Goal: Transaction & Acquisition: Purchase product/service

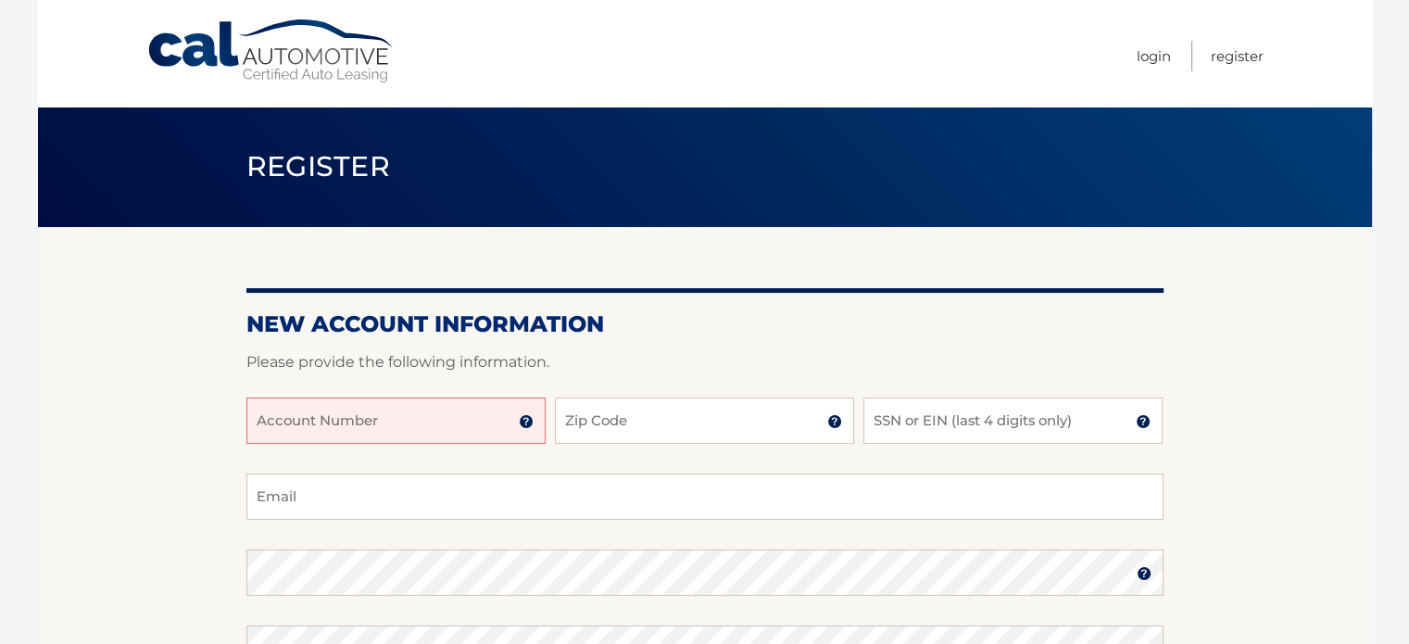
click at [348, 420] on input "Account Number" at bounding box center [395, 420] width 299 height 46
paste input "CALautomoti"
paste input "text"
type input "C"
type input "44455976629"
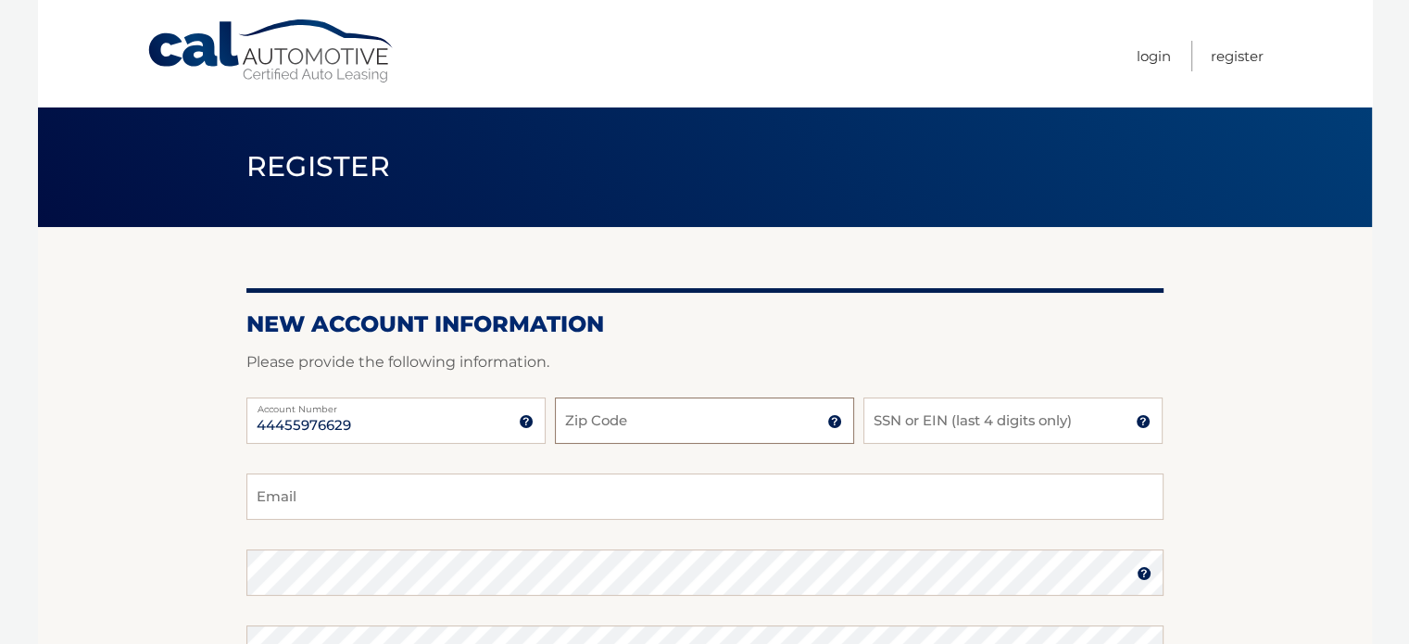
click at [611, 426] on input "Zip Code" at bounding box center [704, 420] width 299 height 46
type input "10312"
click at [981, 419] on input "SSN or EIN (last 4 digits only)" at bounding box center [1012, 420] width 299 height 46
type input "8131"
click at [856, 512] on input "Email" at bounding box center [704, 496] width 917 height 46
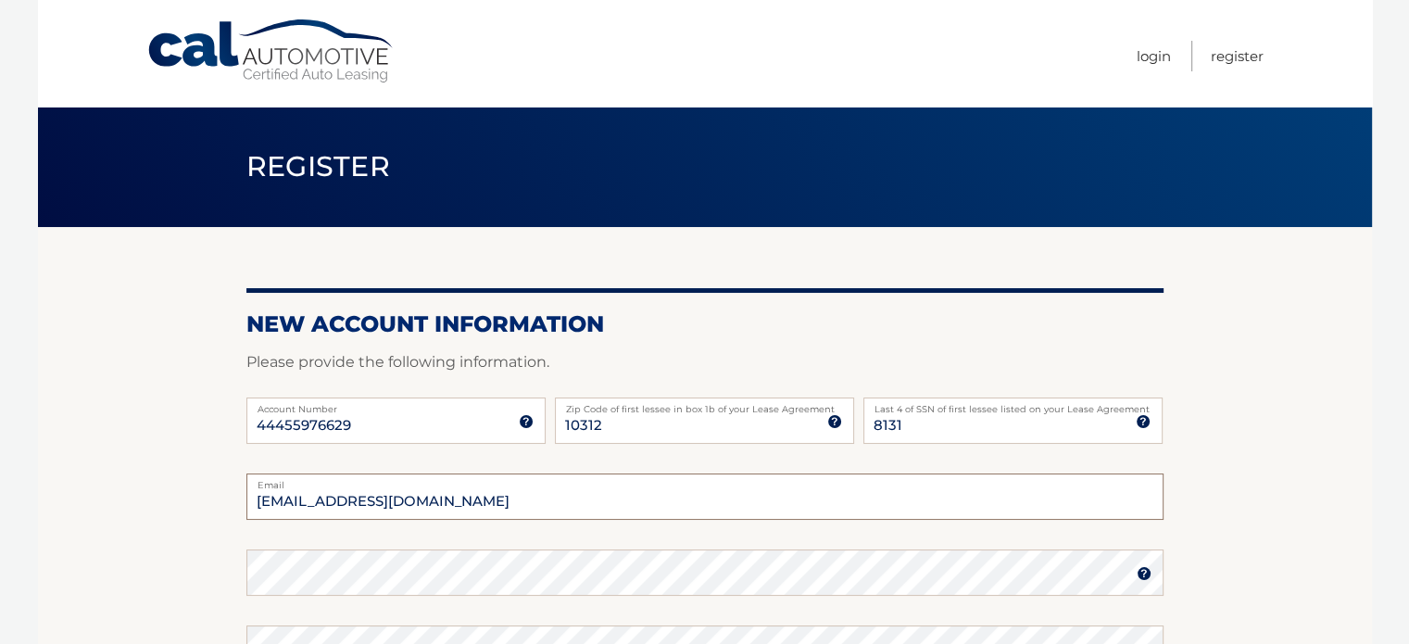
type input "michaelwgonzalez04@gmail.com"
click at [1304, 434] on section "New Account Information Please provide the following information. 44455976629 A…" at bounding box center [705, 589] width 1334 height 724
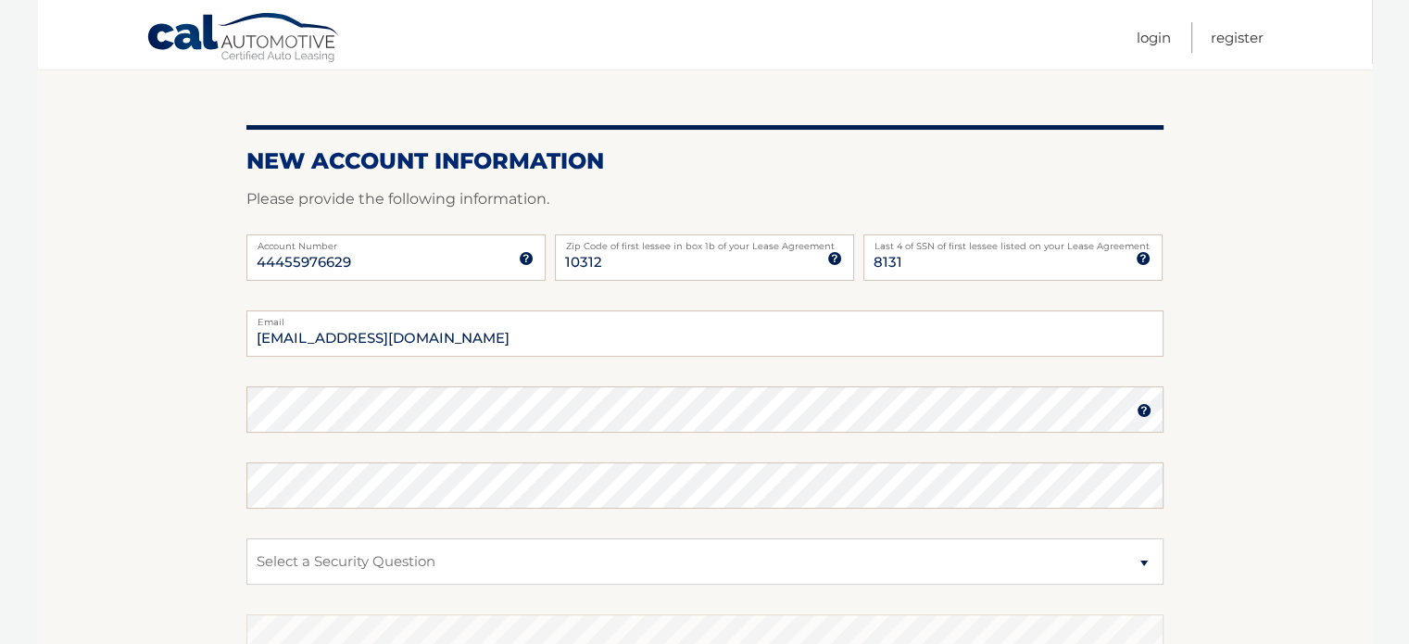
scroll to position [169, 0]
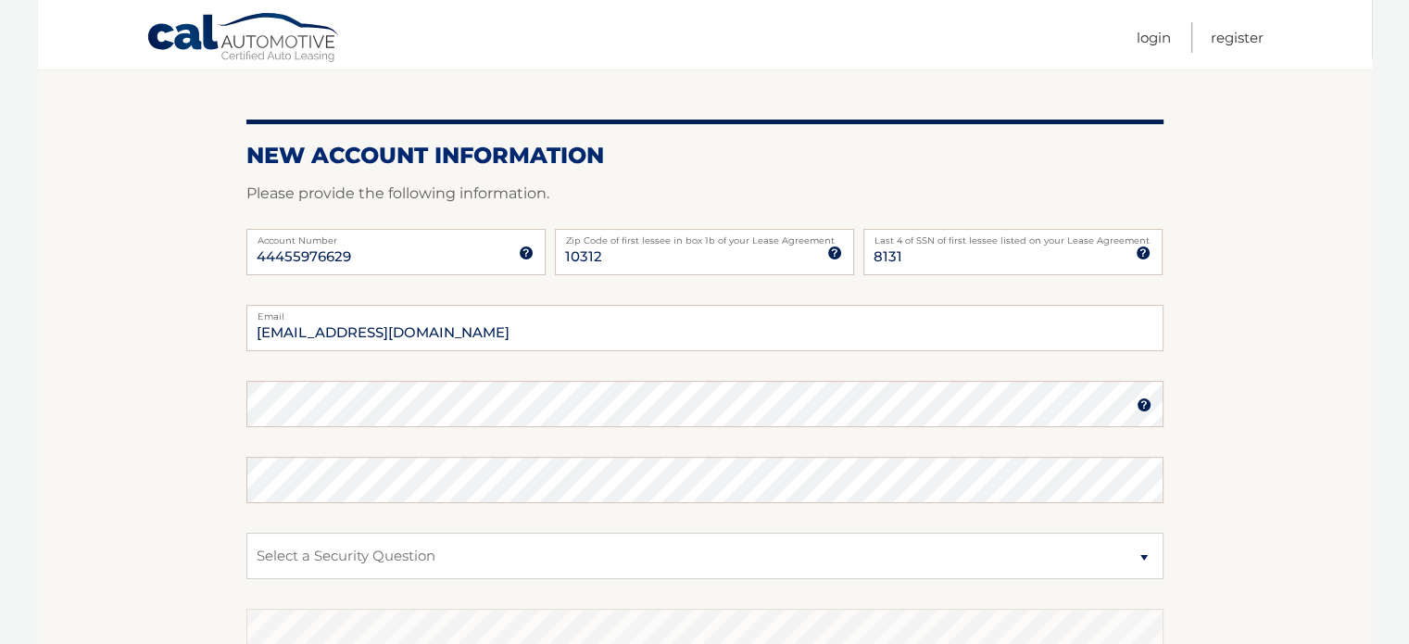
click at [1139, 405] on img at bounding box center [1144, 404] width 15 height 15
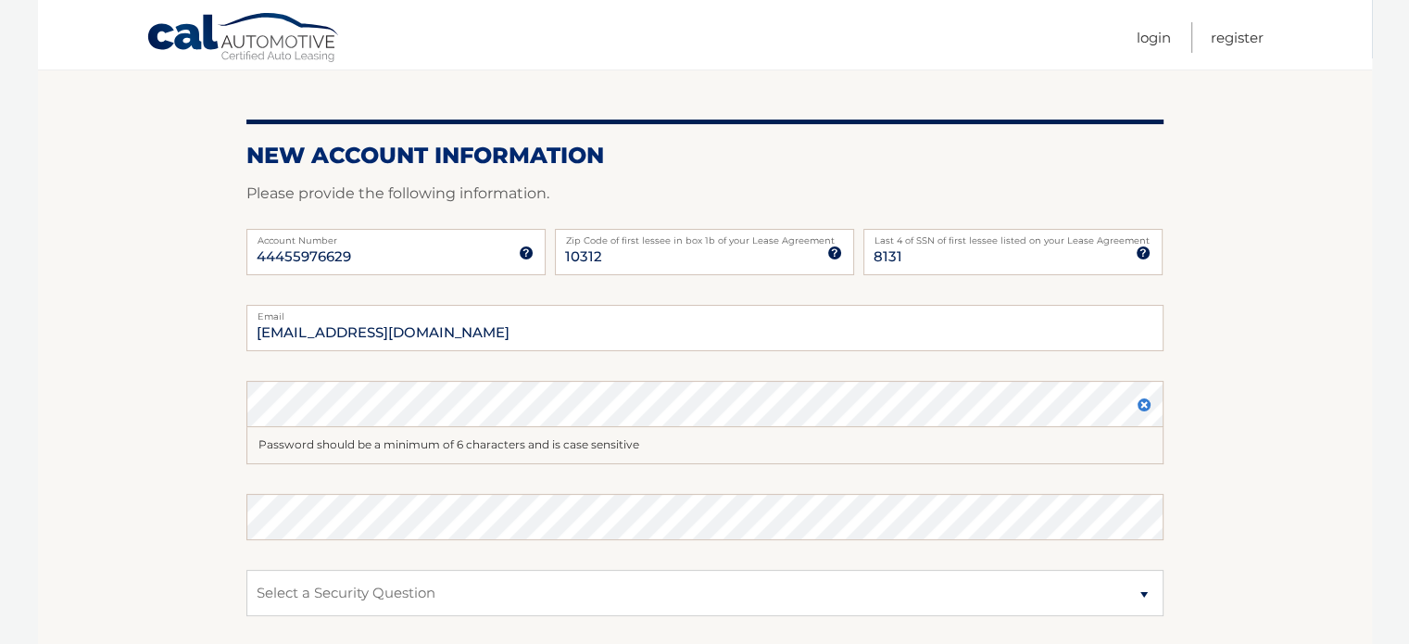
click at [1139, 405] on img at bounding box center [1144, 404] width 15 height 15
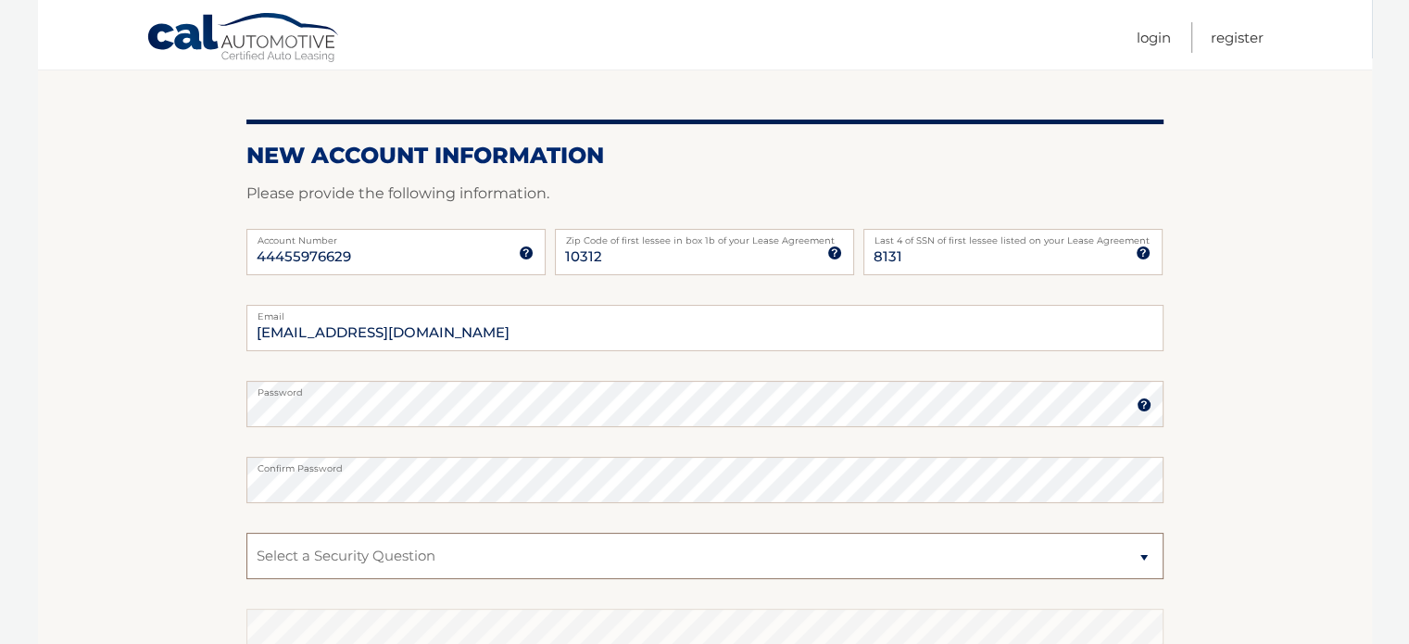
click at [442, 535] on select "Select a Security Question What was the name of your elementary school? What is…" at bounding box center [704, 556] width 917 height 46
select select "3"
click at [246, 533] on select "Select a Security Question What was the name of your elementary school? What is…" at bounding box center [704, 556] width 917 height 46
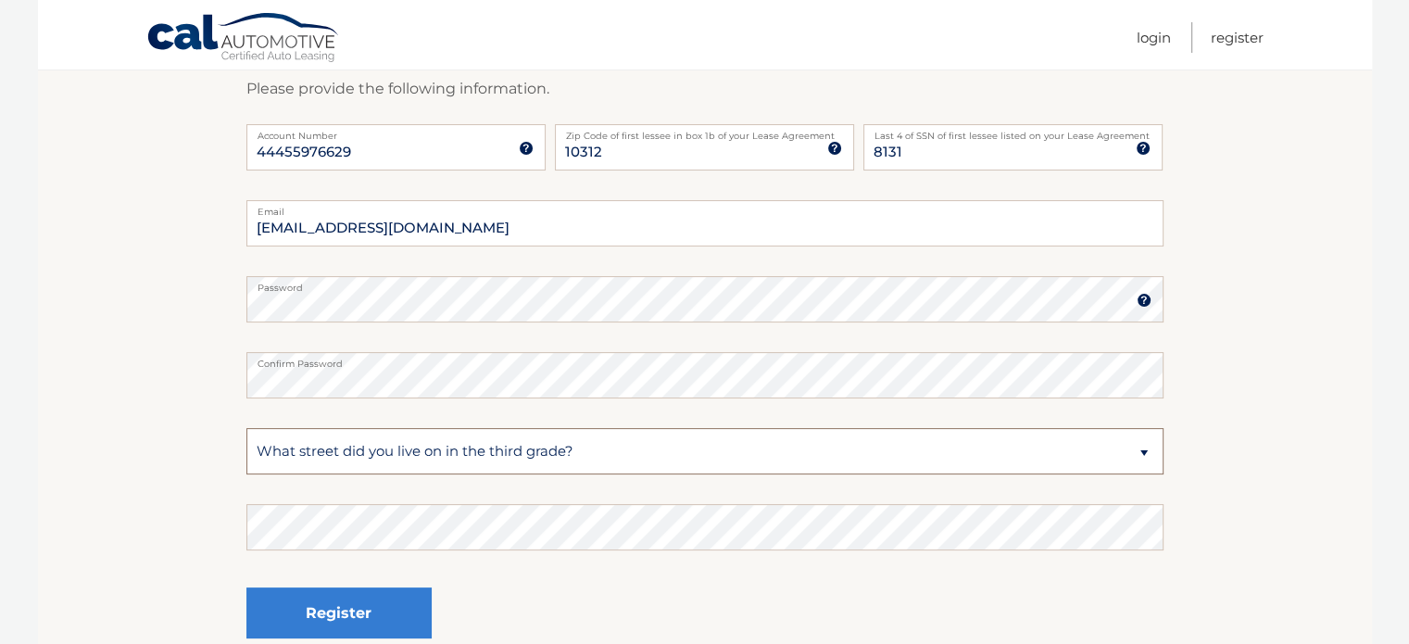
scroll to position [303, 0]
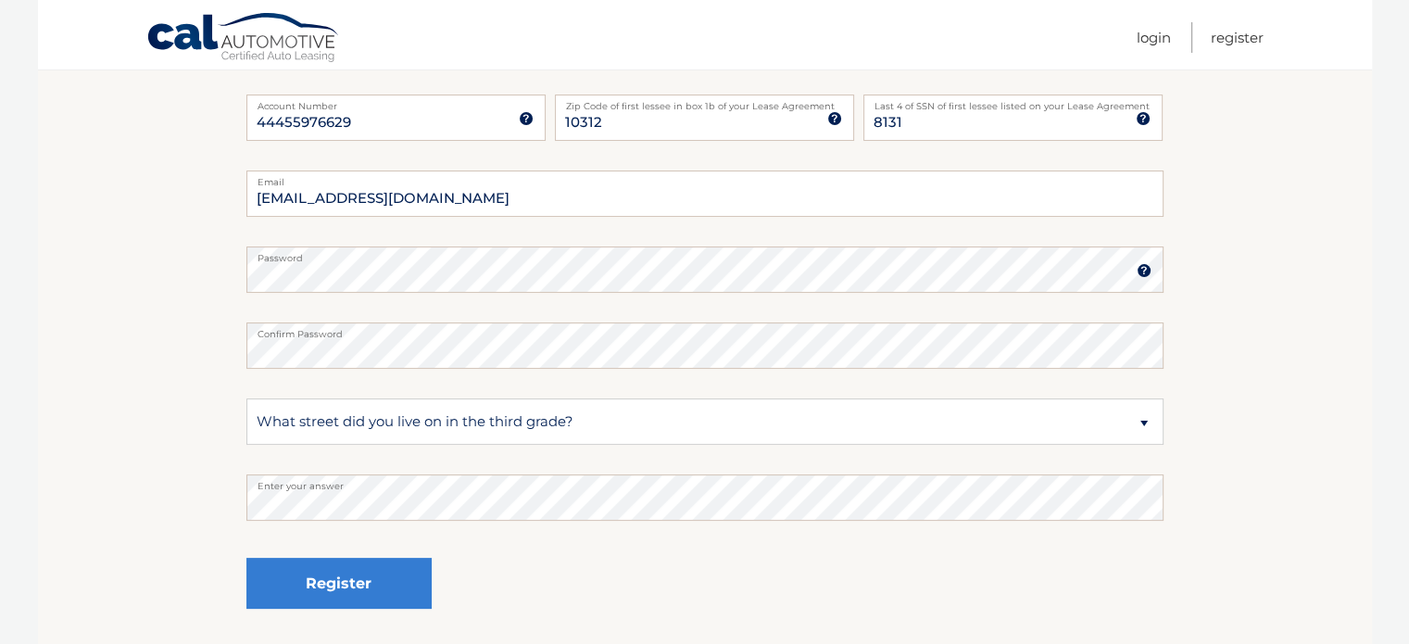
click at [1364, 506] on section "New Account Information Please provide the following information. 44455976629 A…" at bounding box center [705, 286] width 1334 height 724
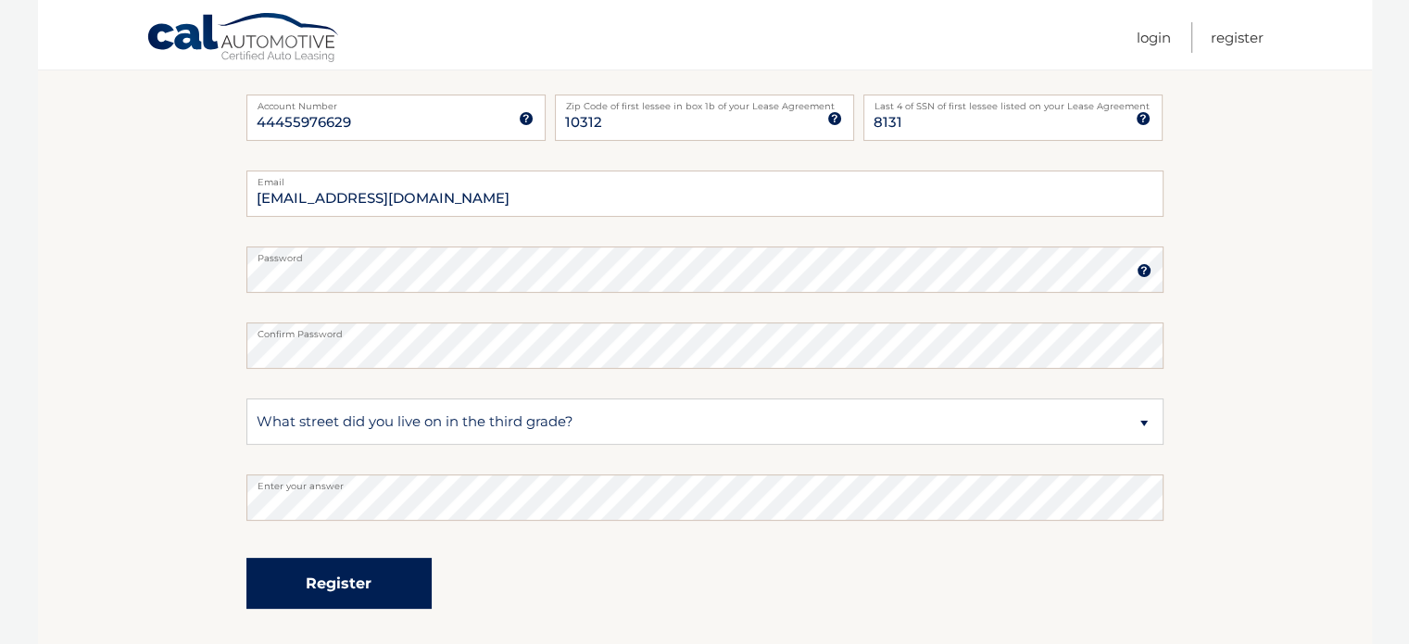
click at [397, 580] on button "Register" at bounding box center [338, 583] width 185 height 51
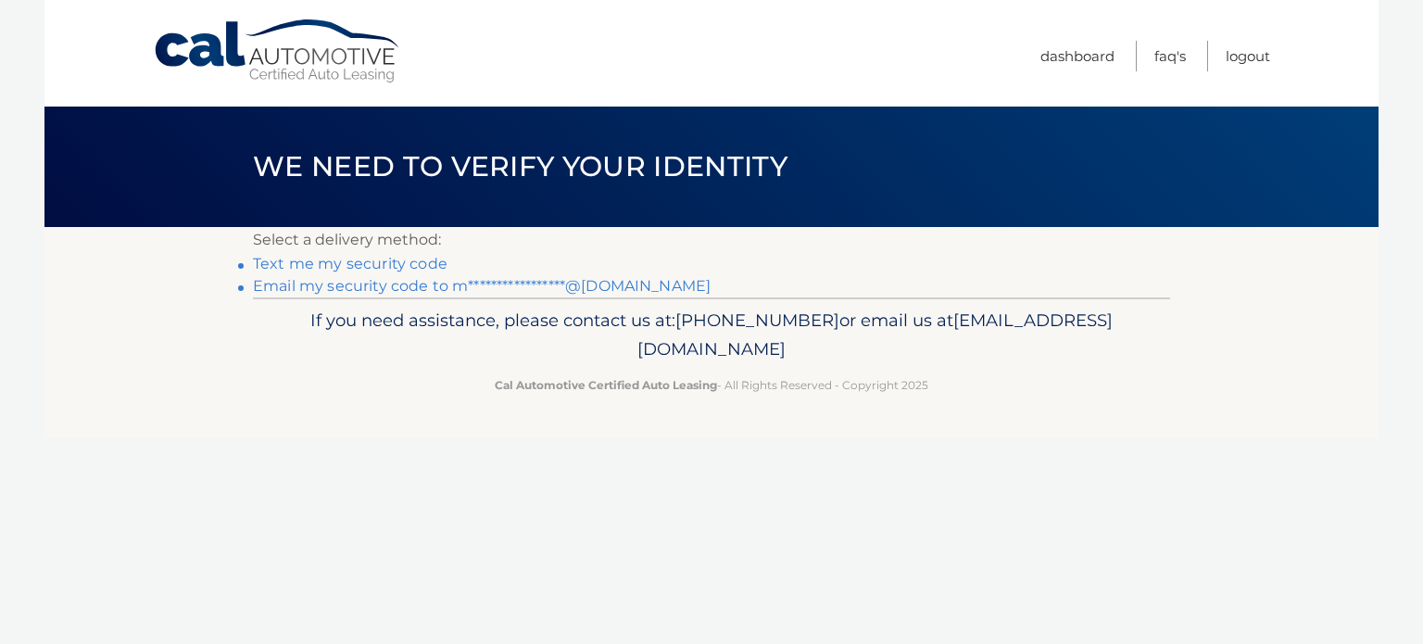
click at [396, 262] on link "Text me my security code" at bounding box center [350, 264] width 195 height 18
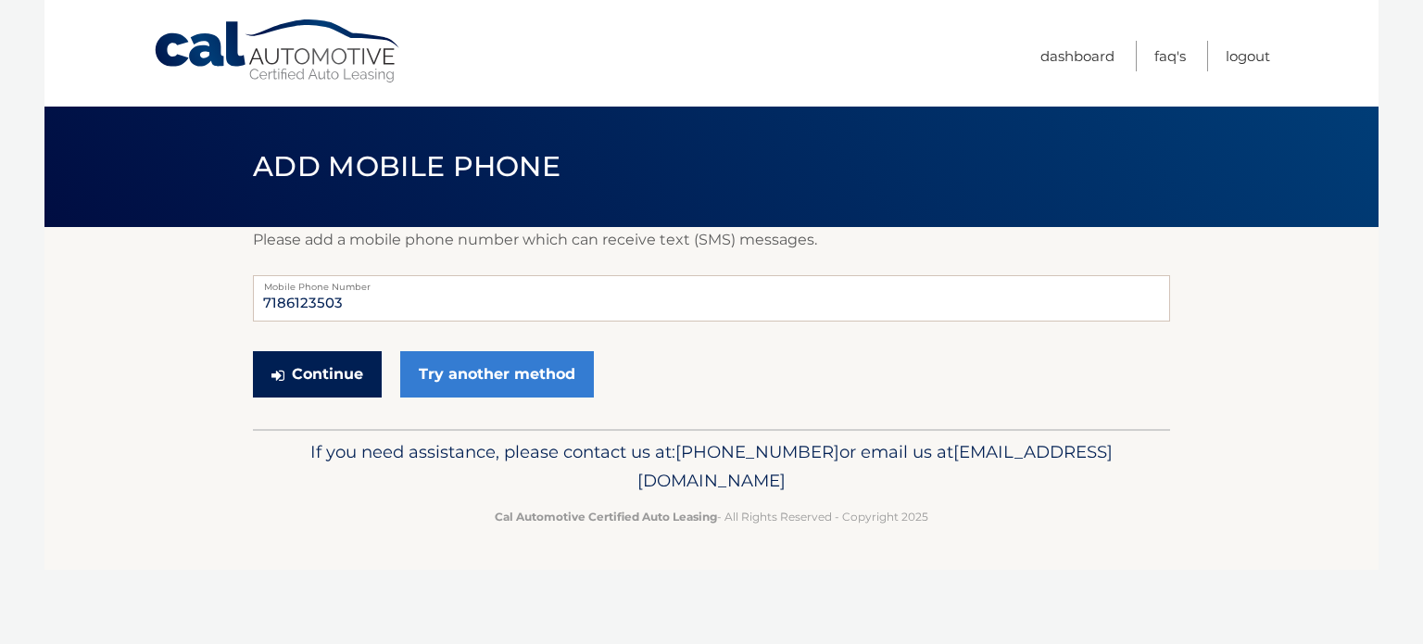
click at [291, 384] on button "Continue" at bounding box center [317, 374] width 129 height 46
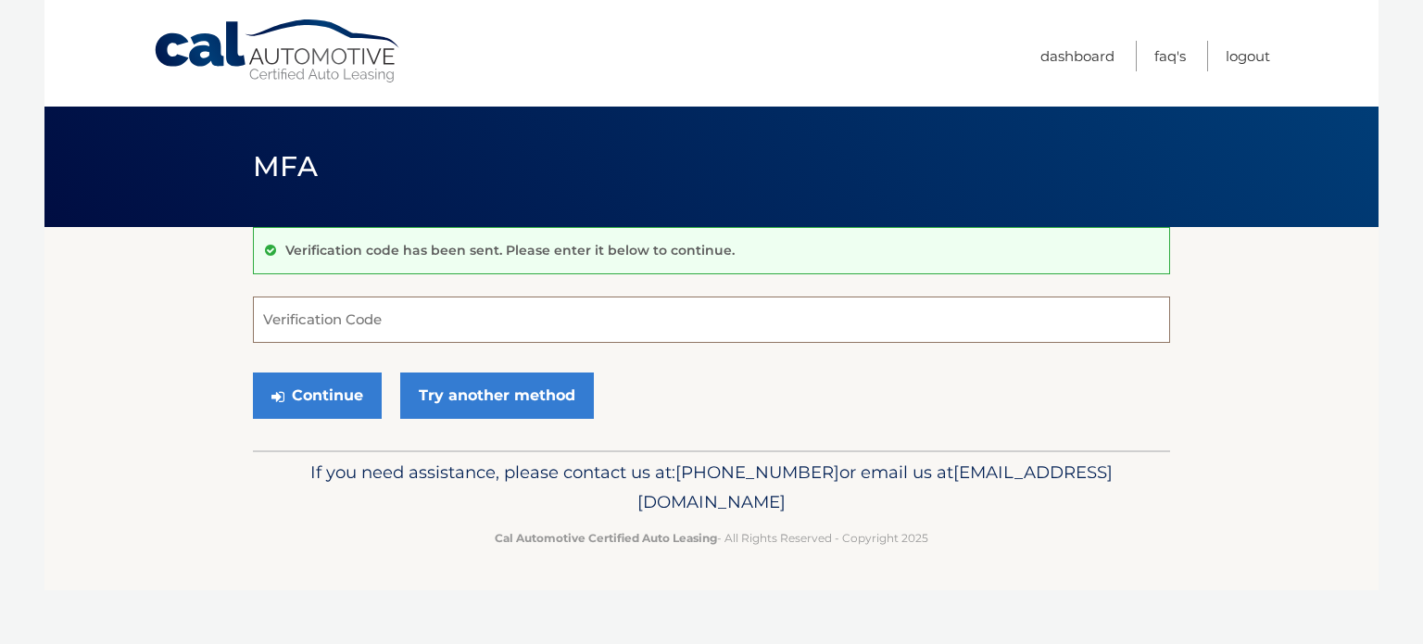
click at [422, 321] on input "Verification Code" at bounding box center [711, 319] width 917 height 46
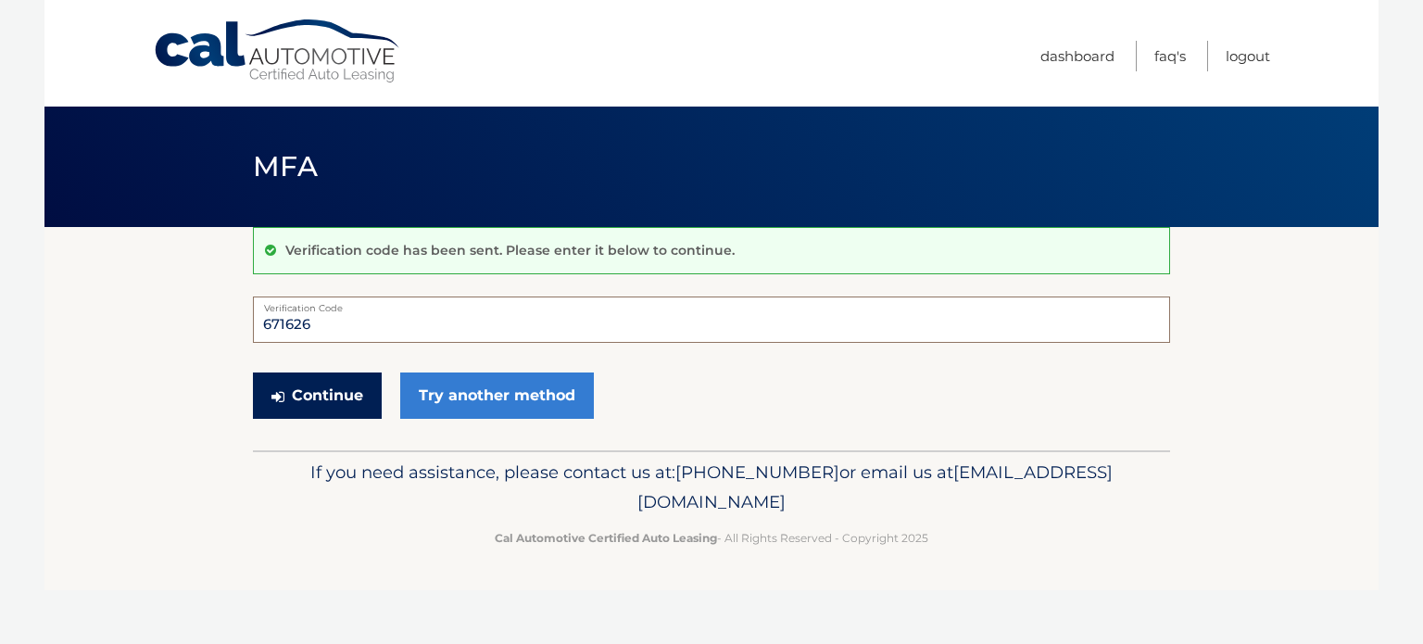
type input "671626"
click at [324, 403] on button "Continue" at bounding box center [317, 395] width 129 height 46
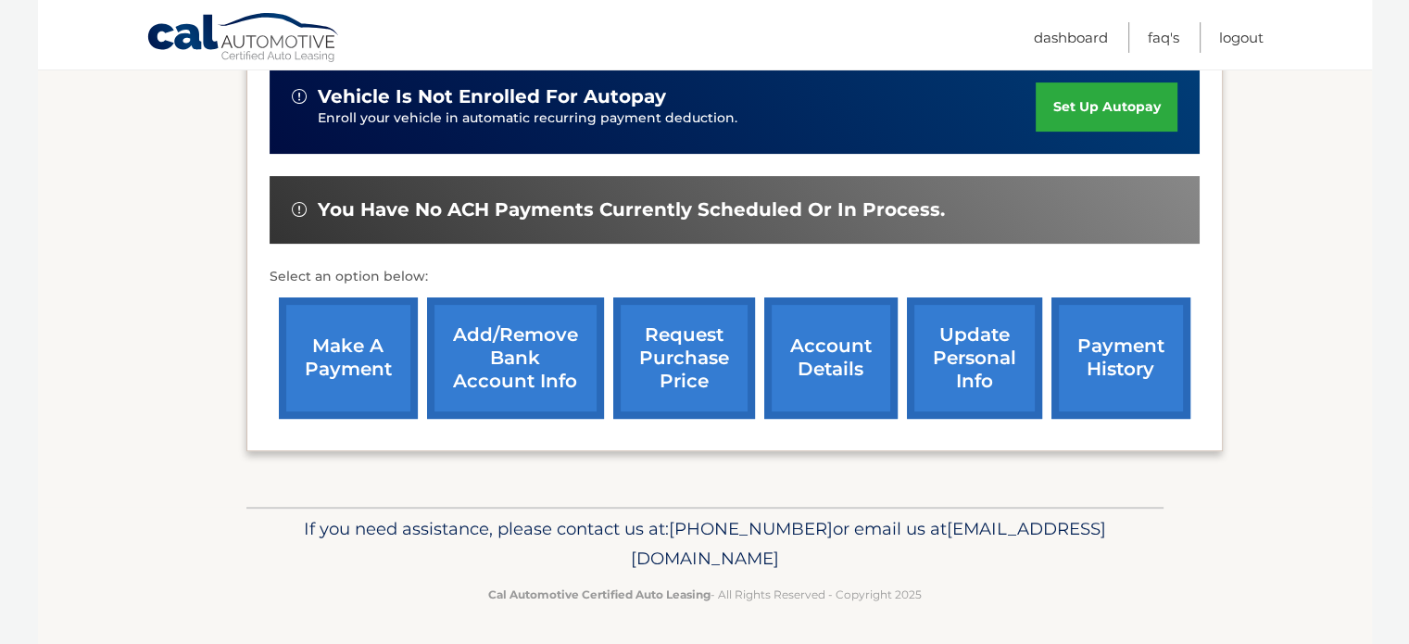
scroll to position [442, 0]
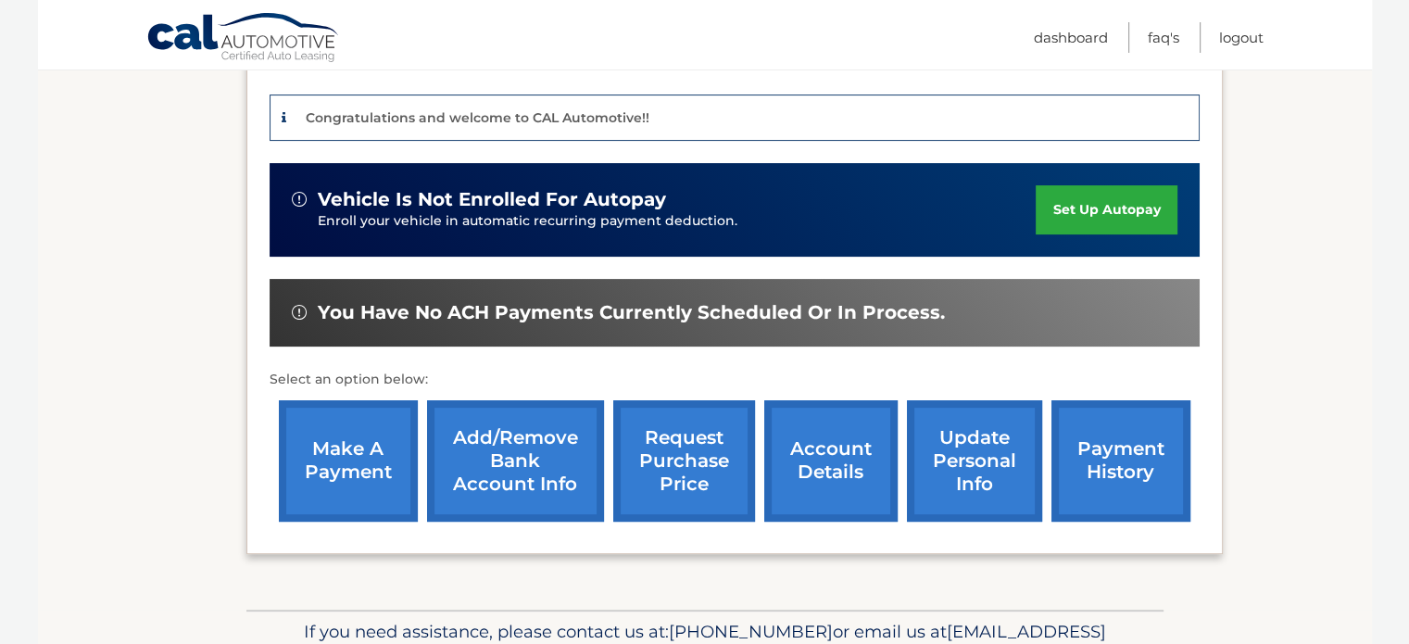
click at [538, 431] on link "Add/Remove bank account info" at bounding box center [515, 460] width 177 height 121
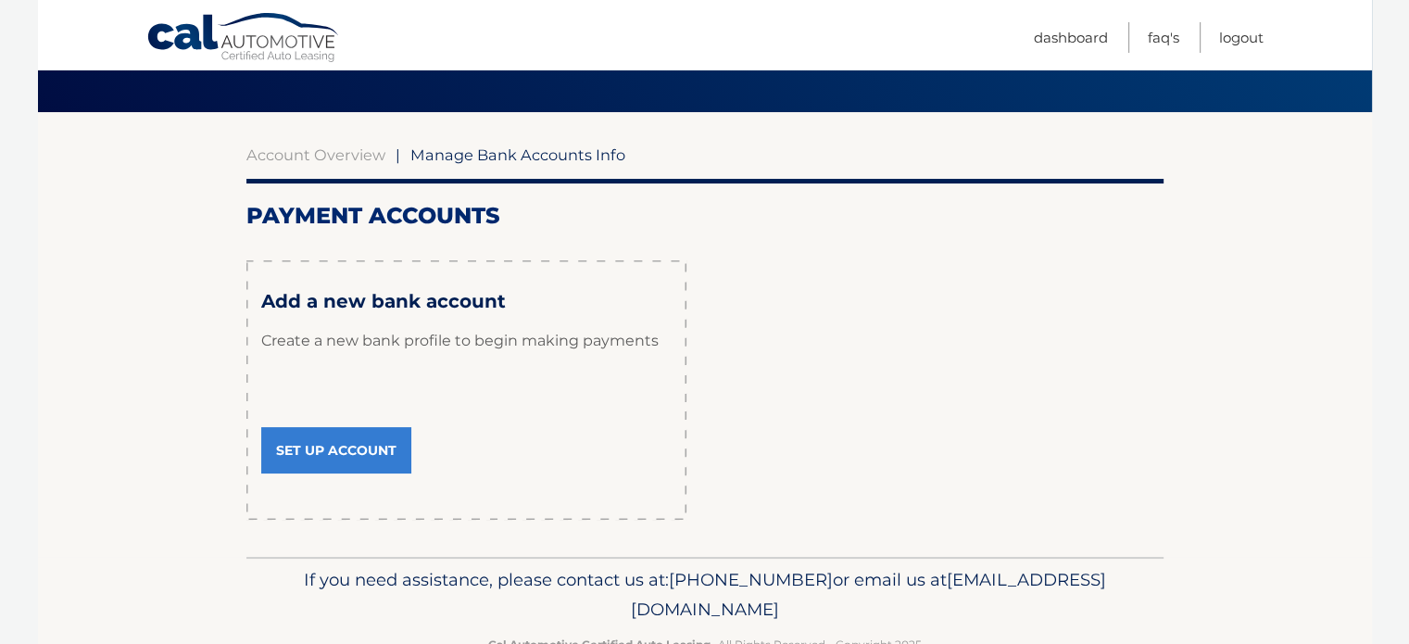
scroll to position [94, 0]
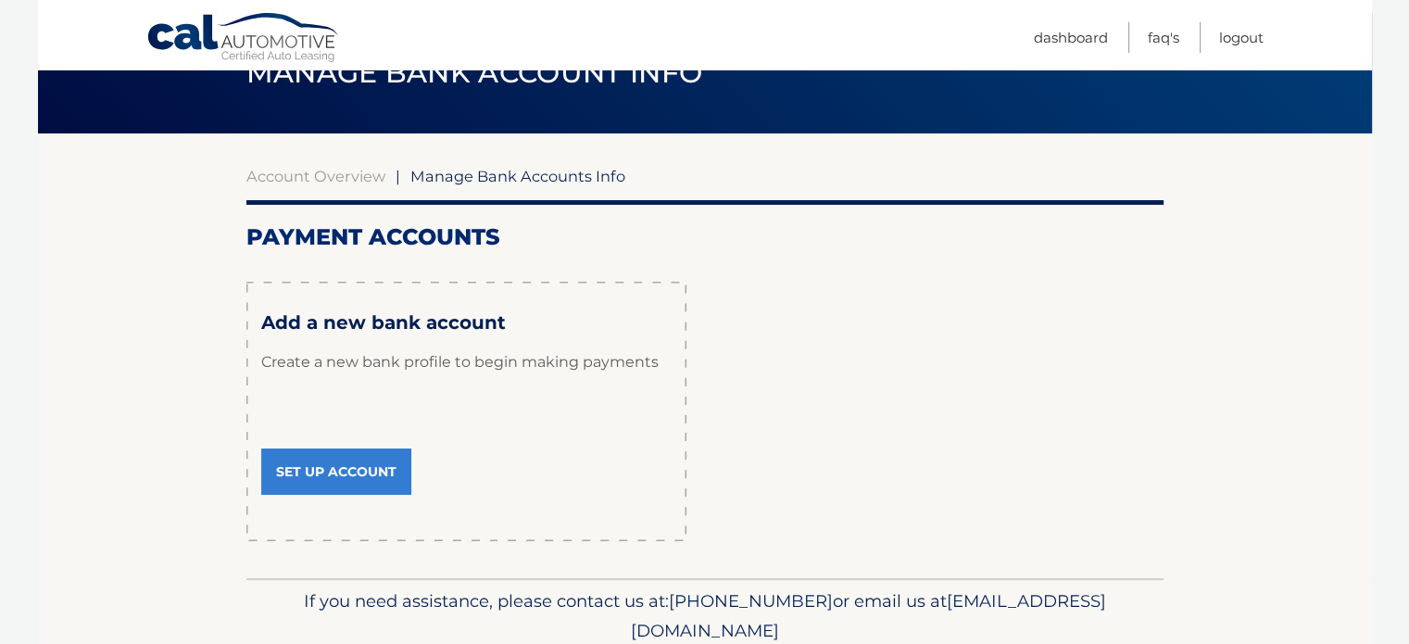
click at [317, 455] on link "Set Up Account" at bounding box center [336, 471] width 150 height 46
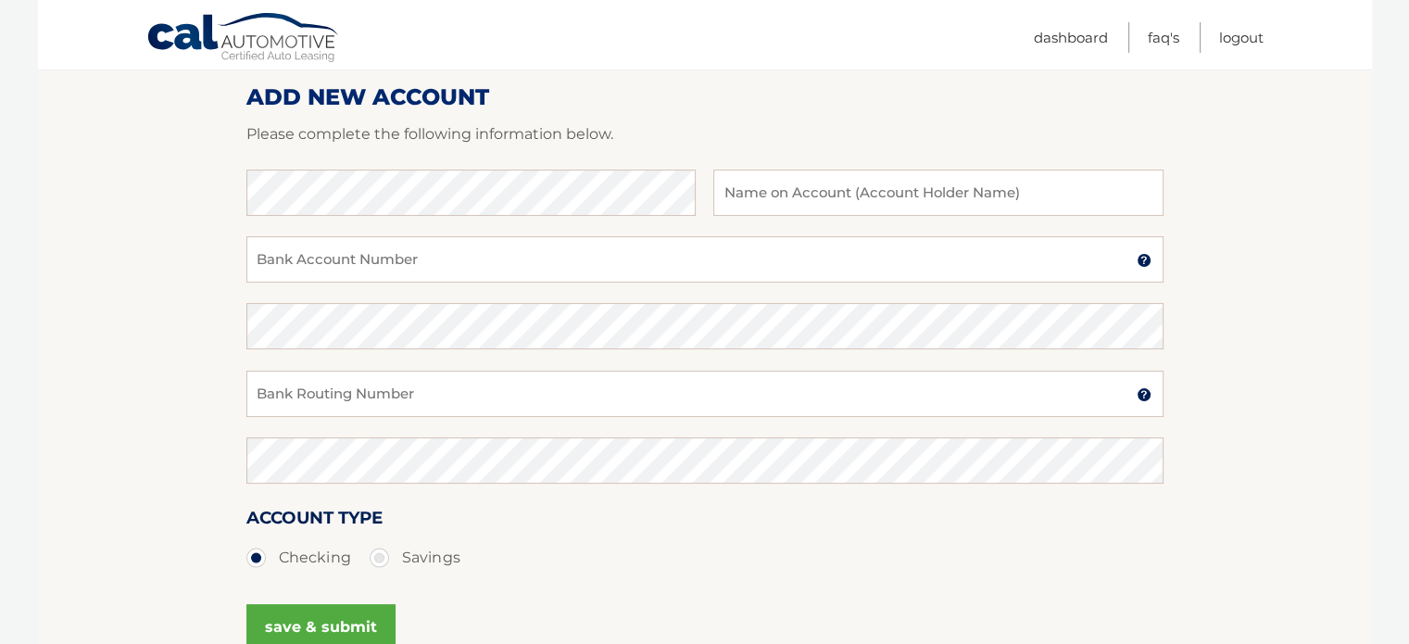
scroll to position [245, 0]
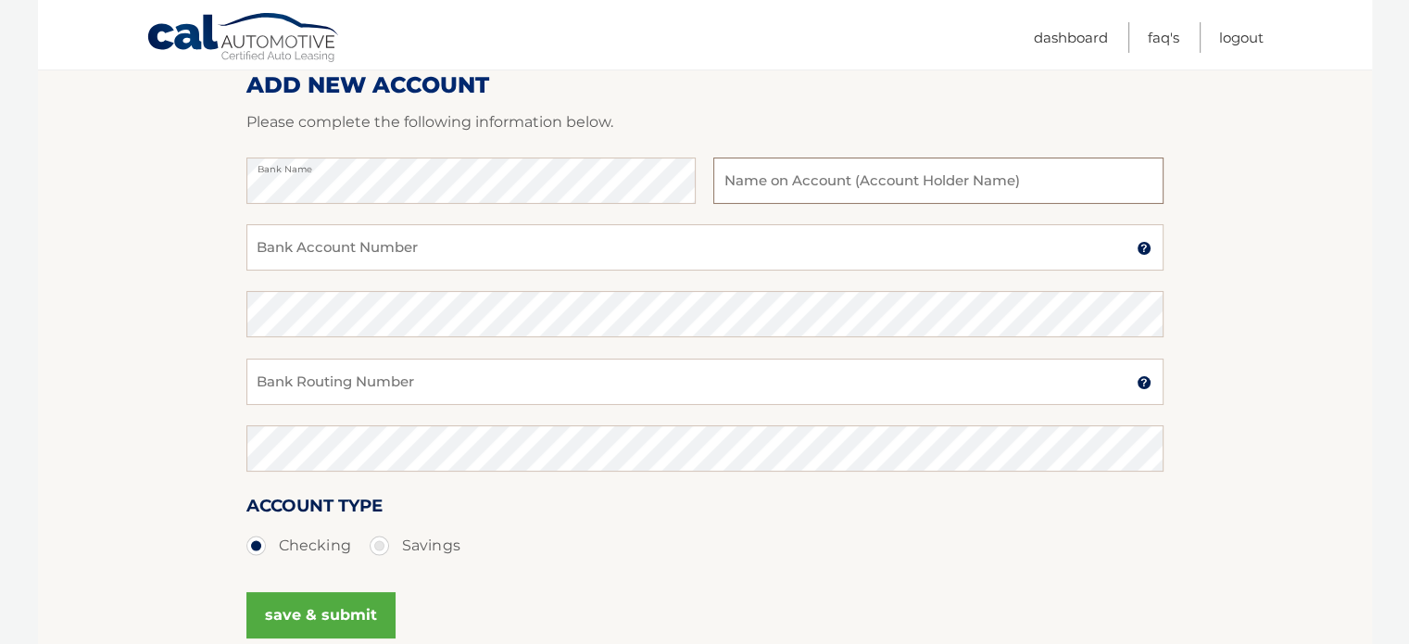
click at [760, 192] on input "text" at bounding box center [937, 180] width 449 height 46
type input "Michael Gonzalez"
click at [544, 248] on input "Bank Account Number" at bounding box center [704, 247] width 917 height 46
type input "736721353"
click at [211, 321] on section "Account Overview | Set Up Account Info ADD NEW ACCOUNT Please complete the foll…" at bounding box center [705, 335] width 1334 height 707
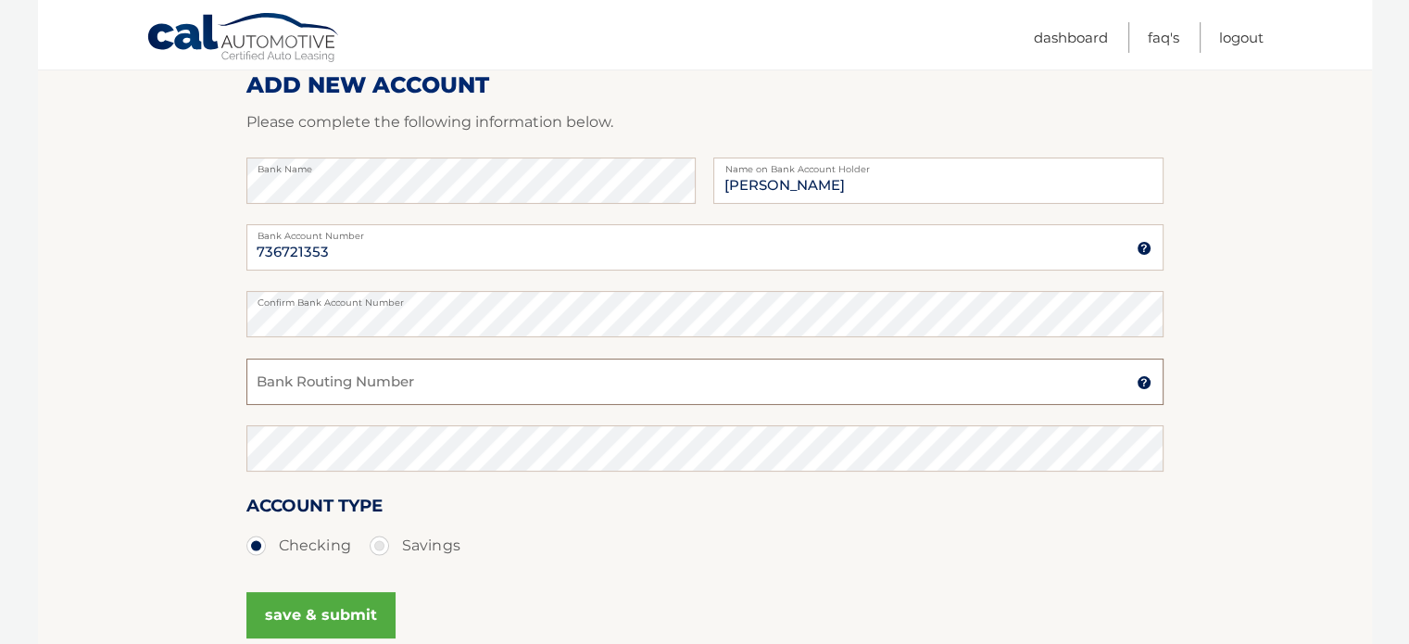
click at [416, 370] on input "Bank Routing Number" at bounding box center [704, 382] width 917 height 46
paste input "021000021"
type input "021000021"
click at [228, 328] on section "Account Overview | Set Up Account Info ADD NEW ACCOUNT Please complete the foll…" at bounding box center [705, 335] width 1334 height 707
drag, startPoint x: 359, startPoint y: 378, endPoint x: 215, endPoint y: 391, distance: 144.2
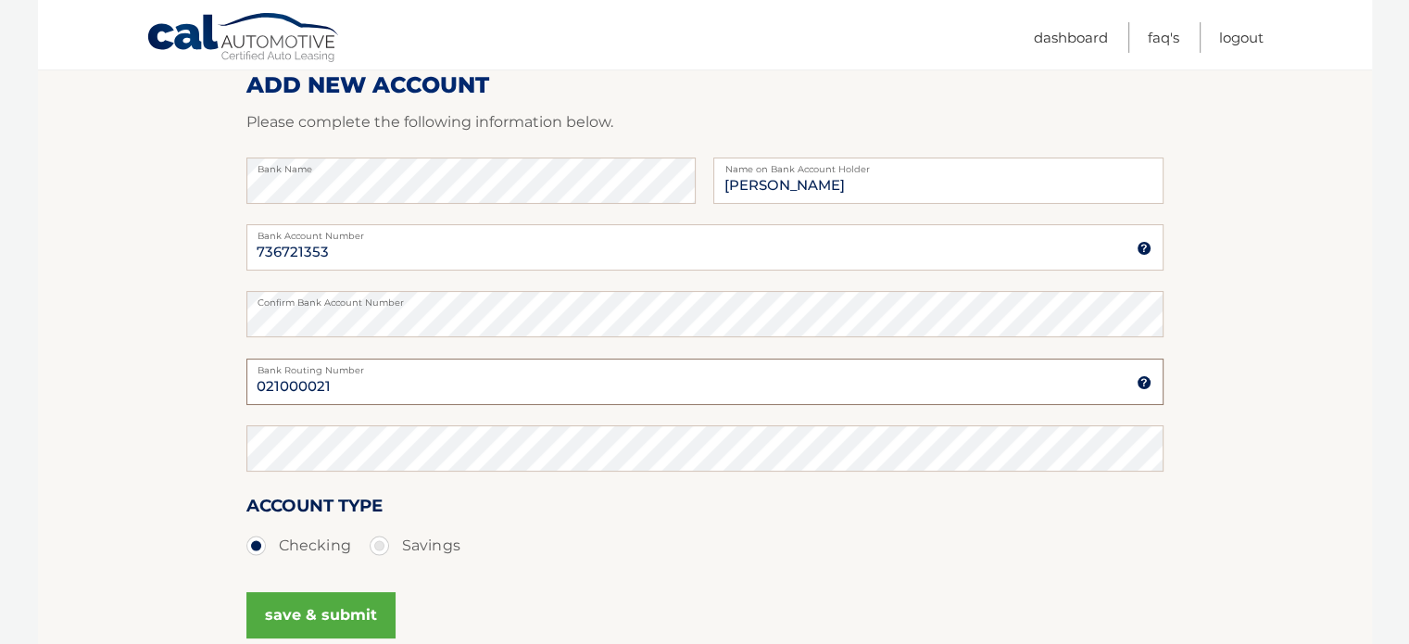
click at [215, 391] on section "Account Overview | Set Up Account Info ADD NEW ACCOUNT Please complete the foll…" at bounding box center [705, 335] width 1334 height 707
click at [89, 385] on section "Account Overview | Set Up Account Info ADD NEW ACCOUNT Please complete the foll…" at bounding box center [705, 335] width 1334 height 707
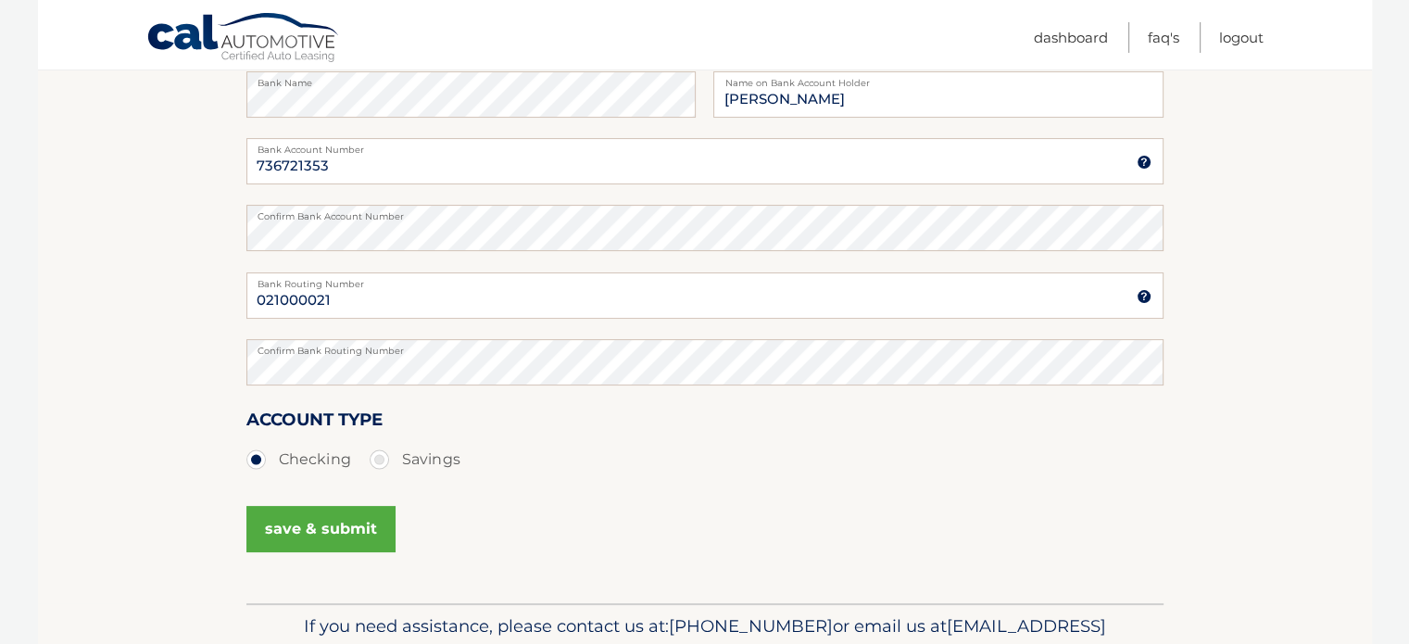
scroll to position [333, 0]
click at [322, 530] on button "save & submit" at bounding box center [320, 527] width 149 height 46
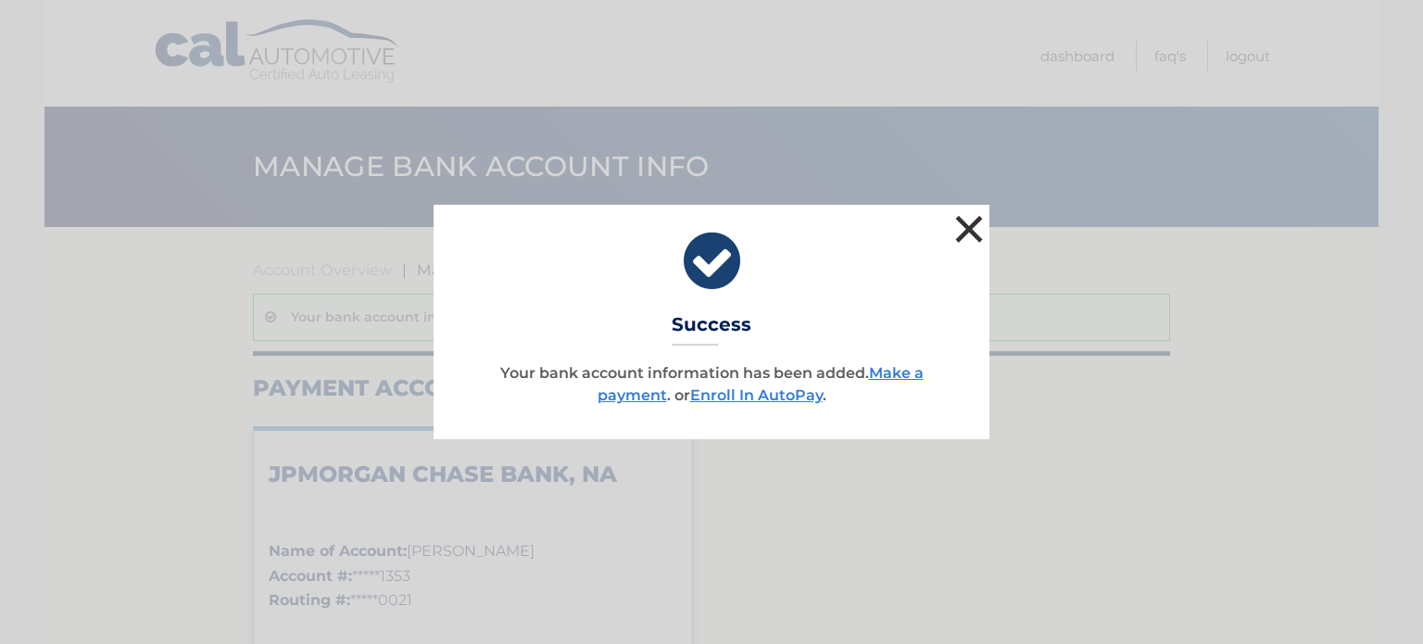
click at [971, 220] on button "×" at bounding box center [968, 228] width 37 height 37
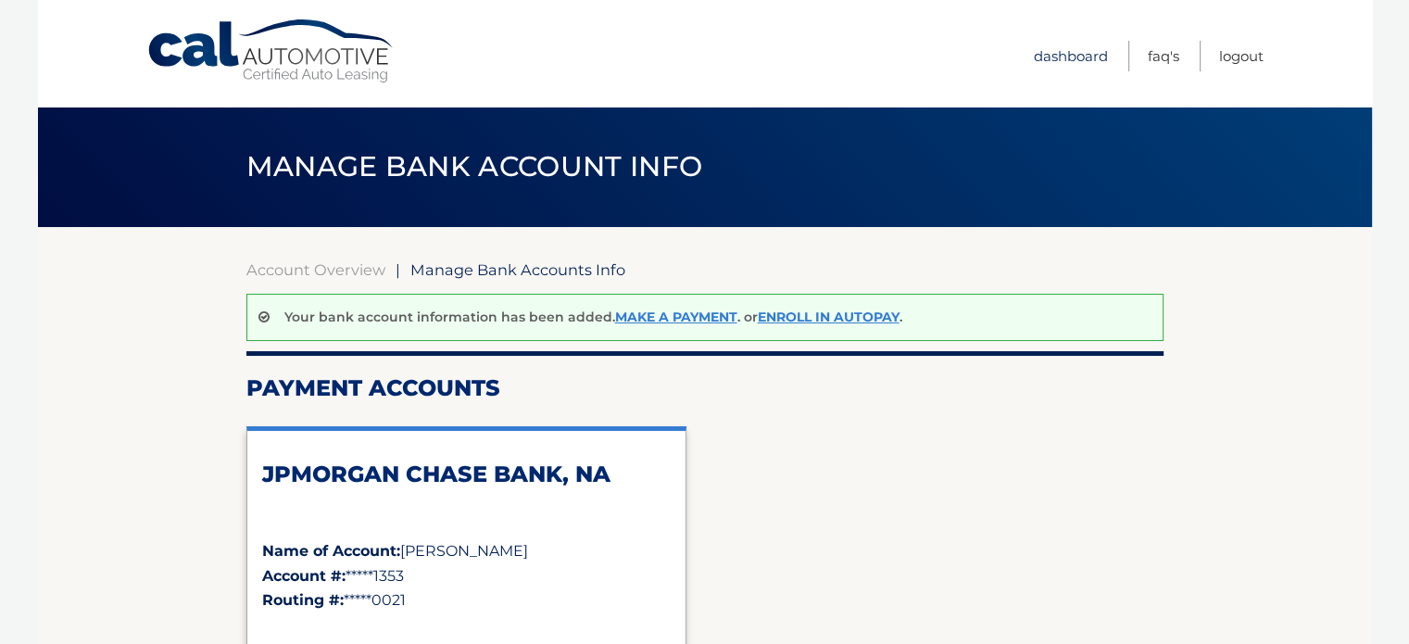
click at [1057, 51] on link "Dashboard" at bounding box center [1071, 56] width 74 height 31
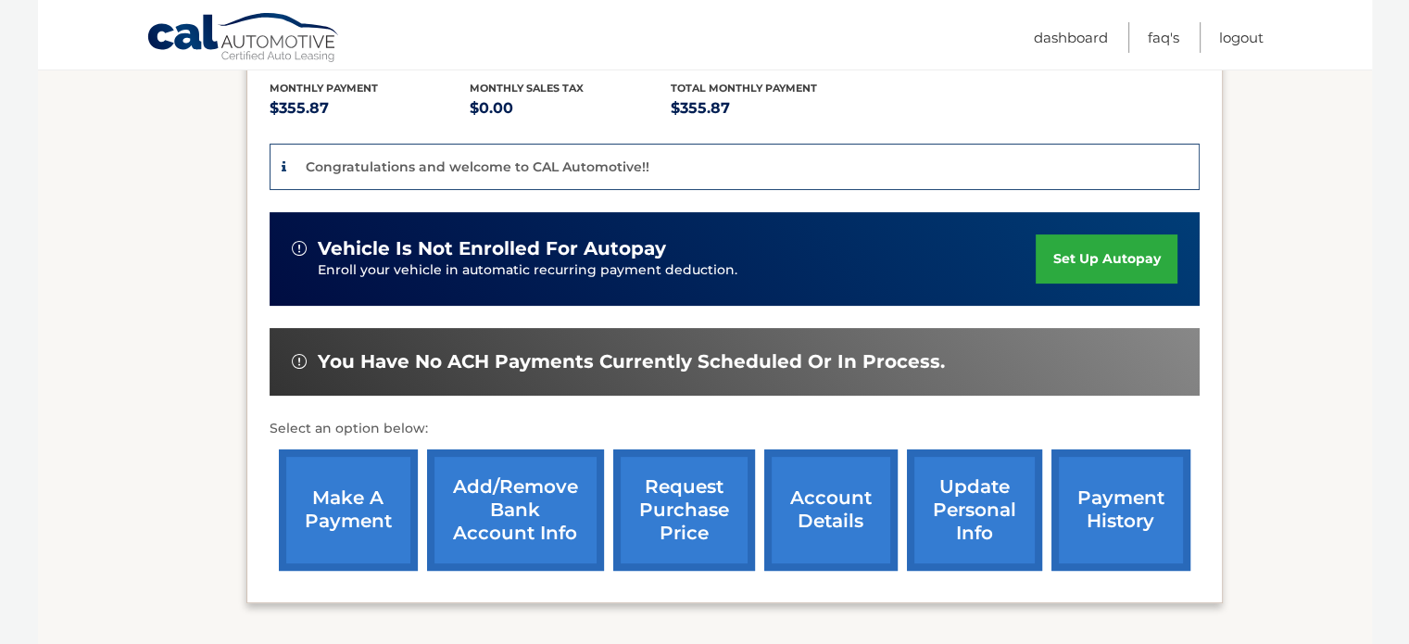
scroll to position [392, 0]
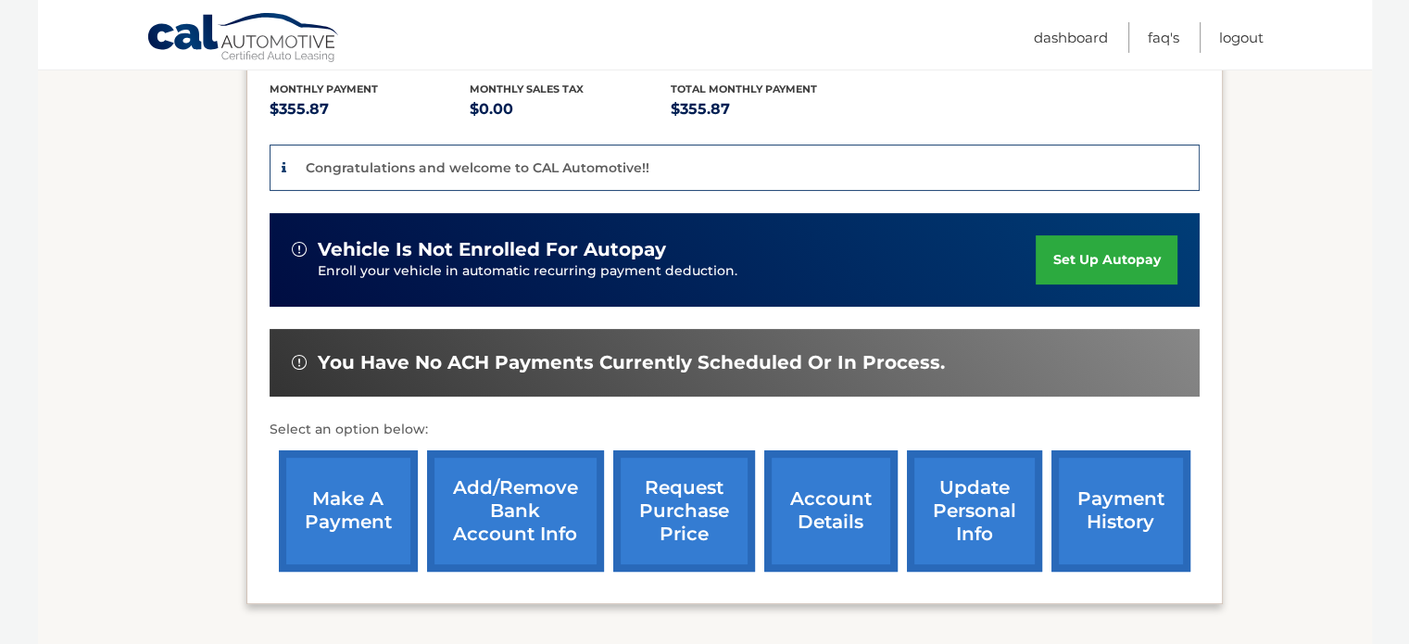
click at [325, 499] on link "make a payment" at bounding box center [348, 510] width 139 height 121
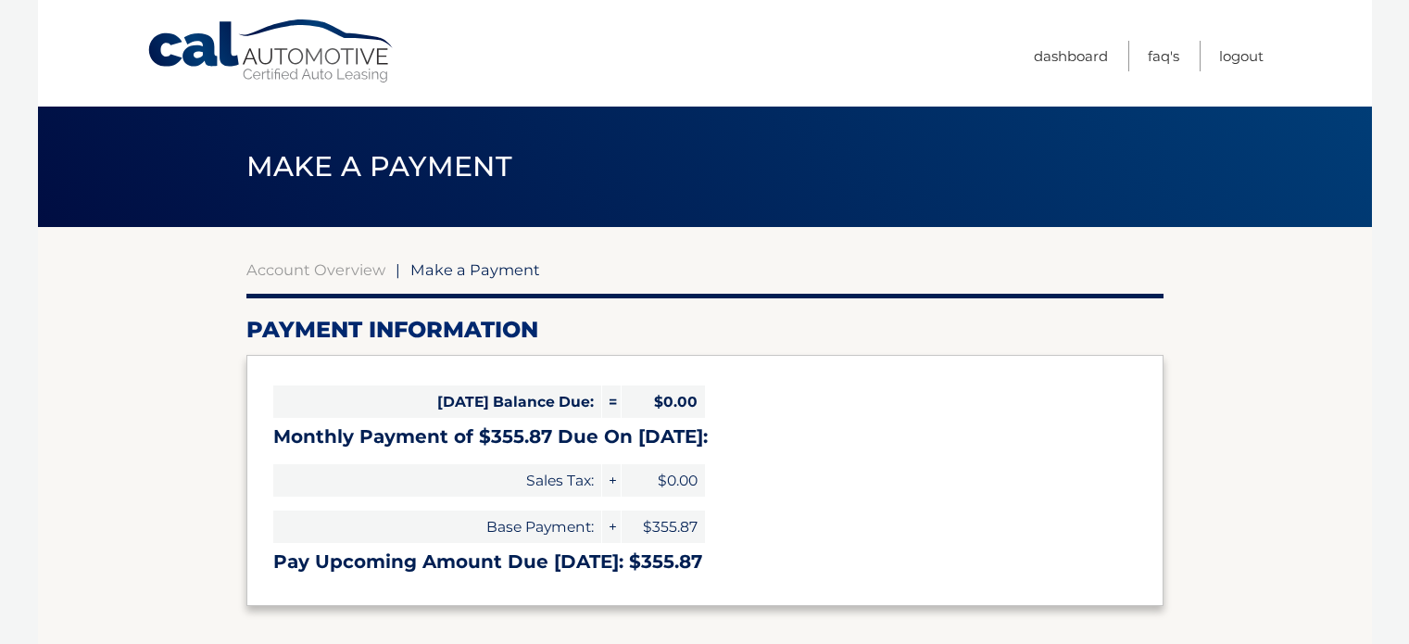
select select "ZWM5MTA2OTMtNmVhZC00NDIwLTkxM2MtZGMxN2ZmN2VlM2Mz"
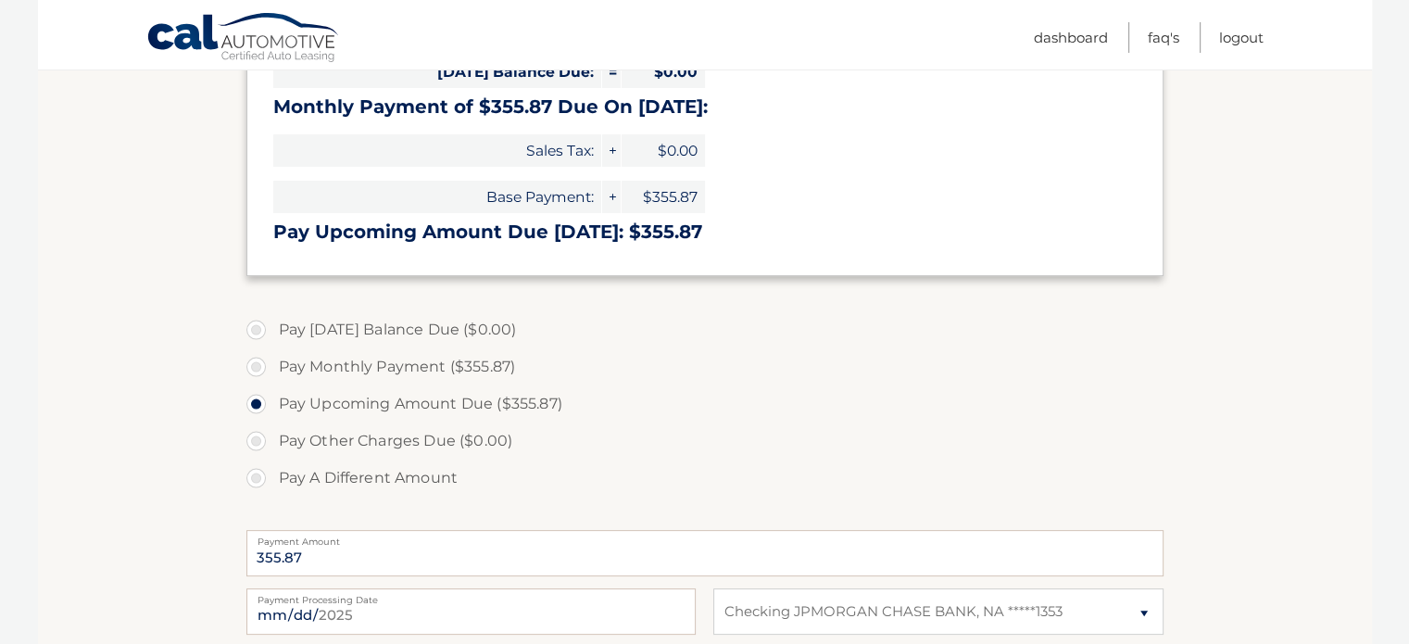
scroll to position [332, 0]
click at [289, 359] on label "Pay Monthly Payment ($355.87)" at bounding box center [704, 364] width 917 height 37
click at [272, 359] on input "Pay Monthly Payment ($355.87)" at bounding box center [263, 361] width 19 height 30
radio input "true"
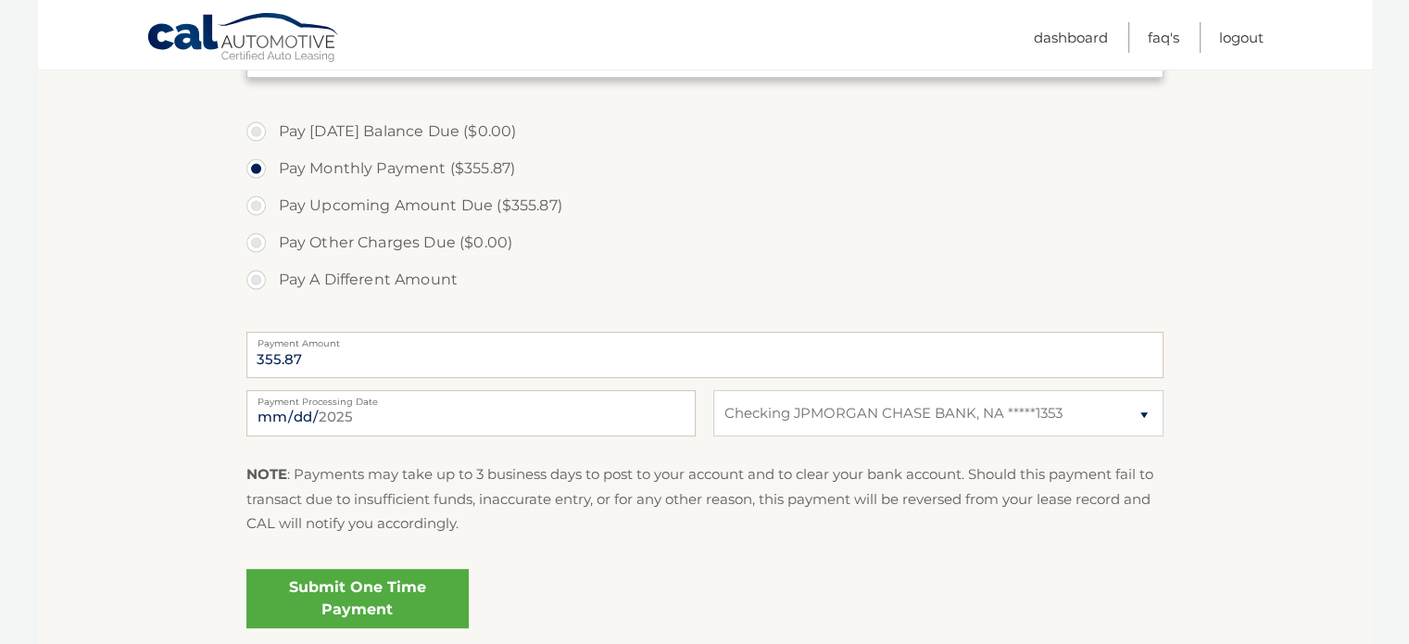
scroll to position [530, 0]
drag, startPoint x: 1416, startPoint y: 308, endPoint x: 1330, endPoint y: 71, distance: 251.1
click at [1330, 71] on section "Account Overview | Make a Payment Payment Information Today's Balance Due: = $0…" at bounding box center [705, 175] width 1334 height 956
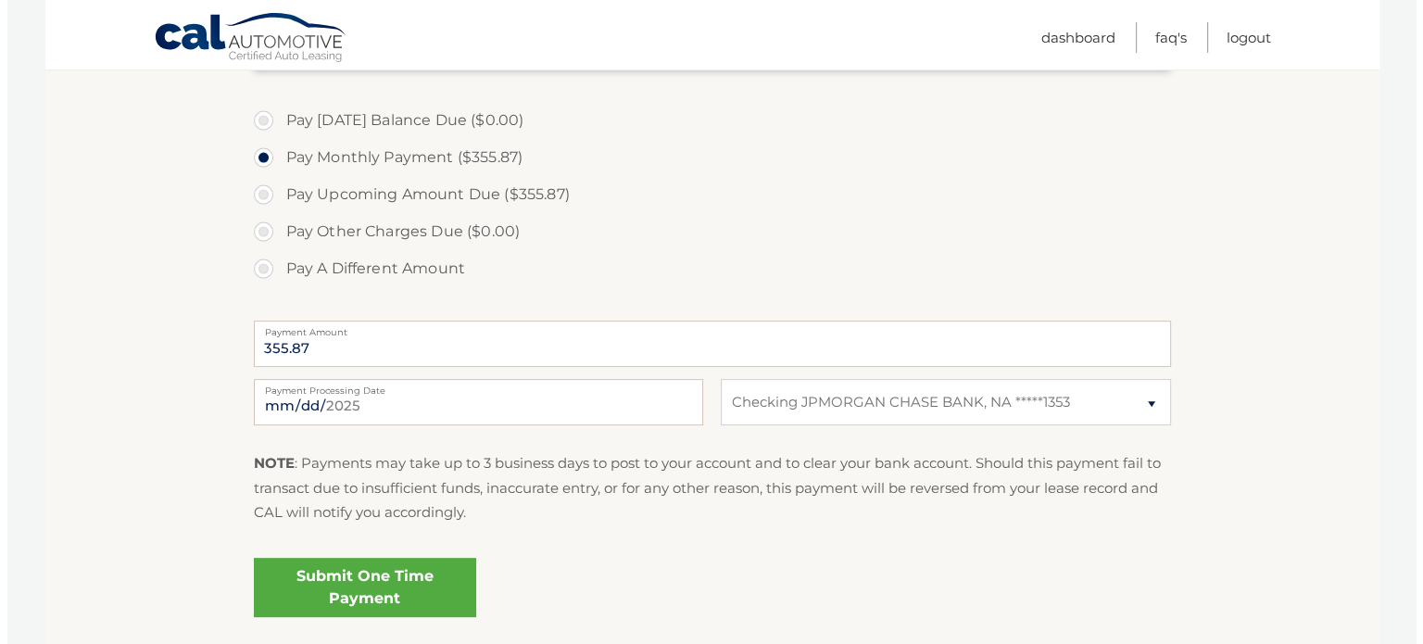
scroll to position [545, 0]
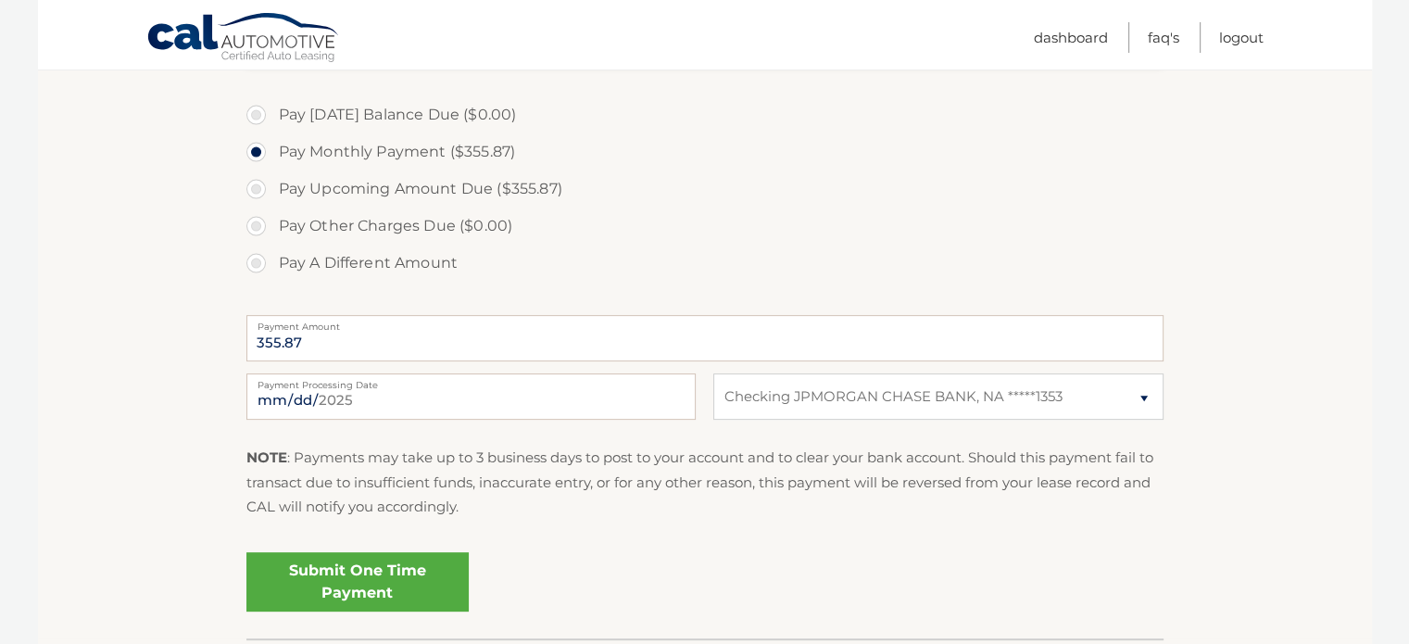
click at [363, 562] on link "Submit One Time Payment" at bounding box center [357, 581] width 222 height 59
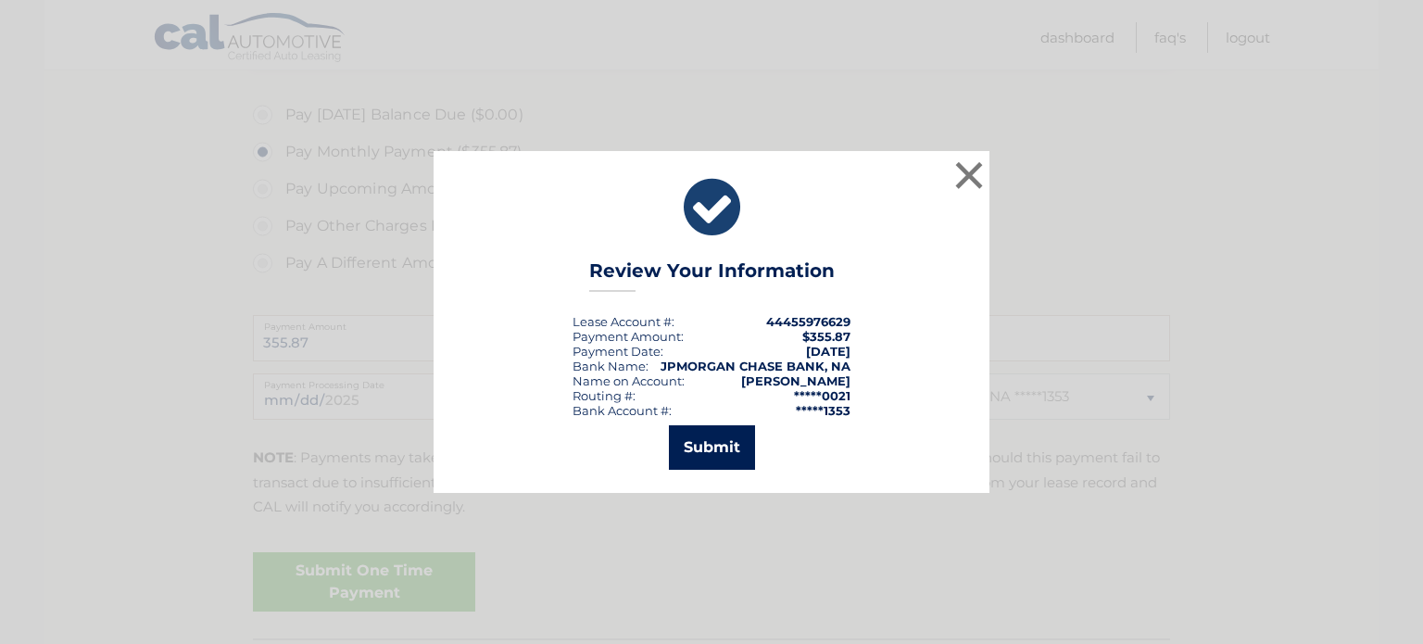
click at [726, 457] on button "Submit" at bounding box center [712, 447] width 86 height 44
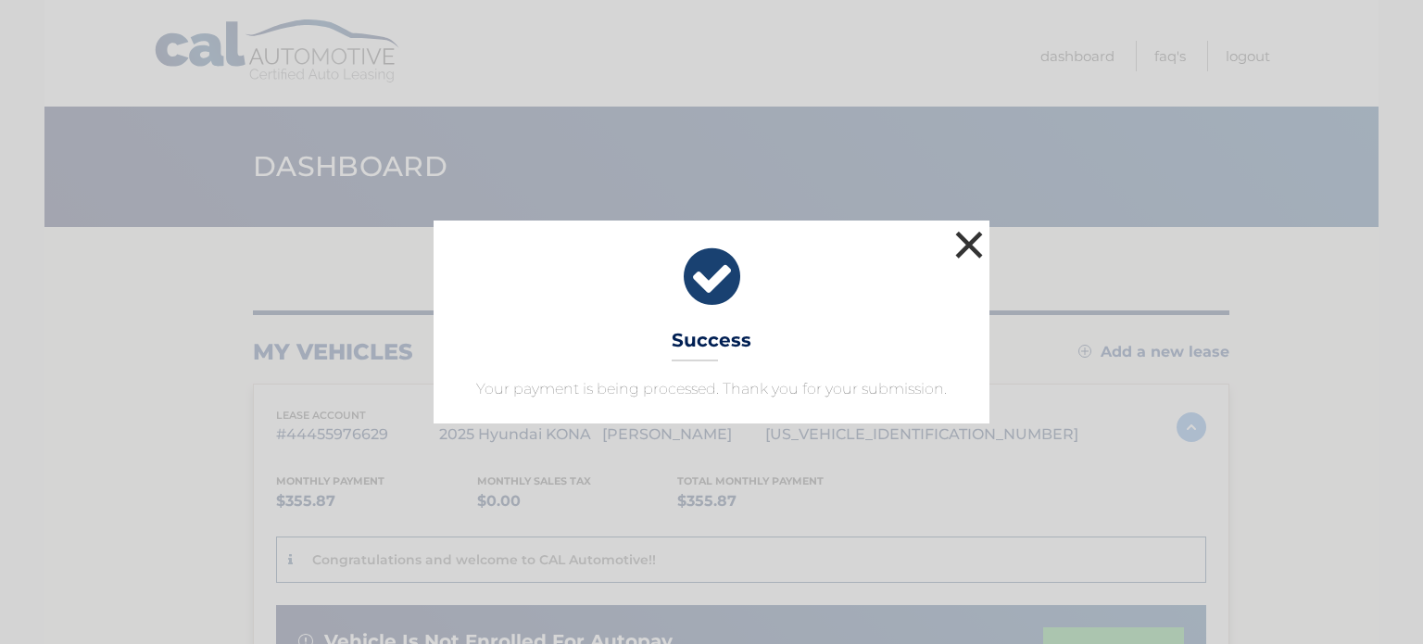
click at [971, 240] on button "×" at bounding box center [968, 244] width 37 height 37
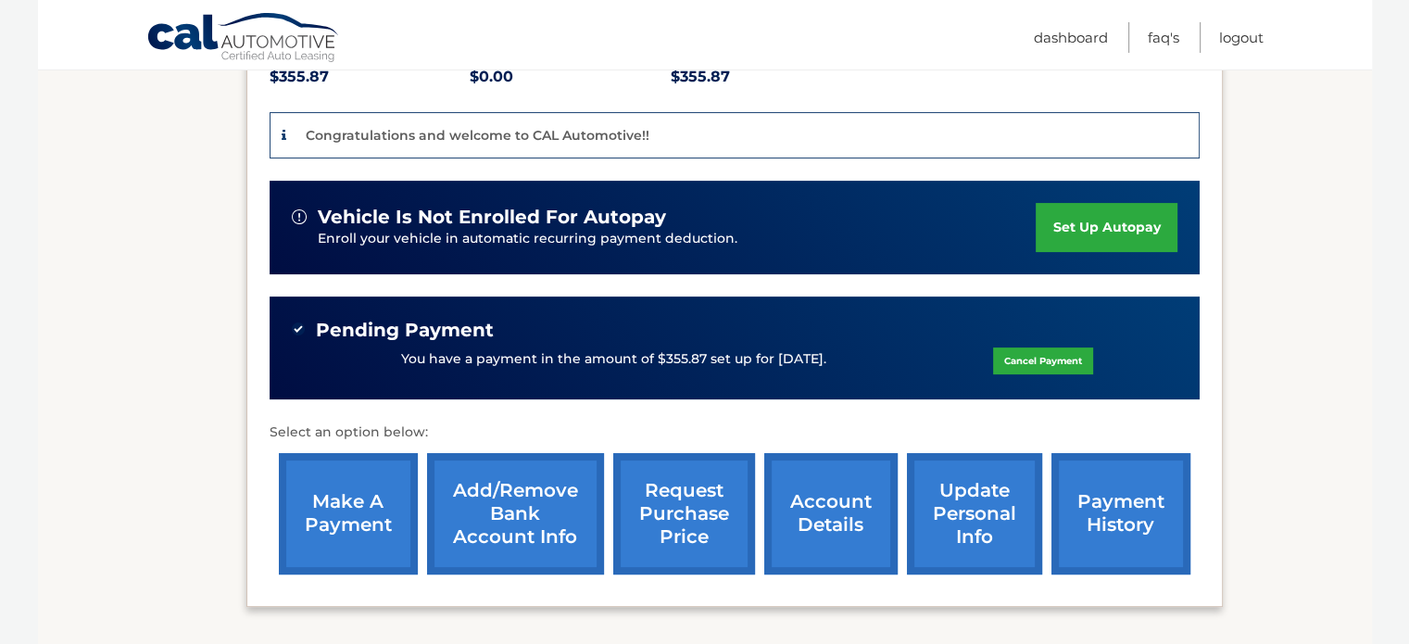
scroll to position [408, 0]
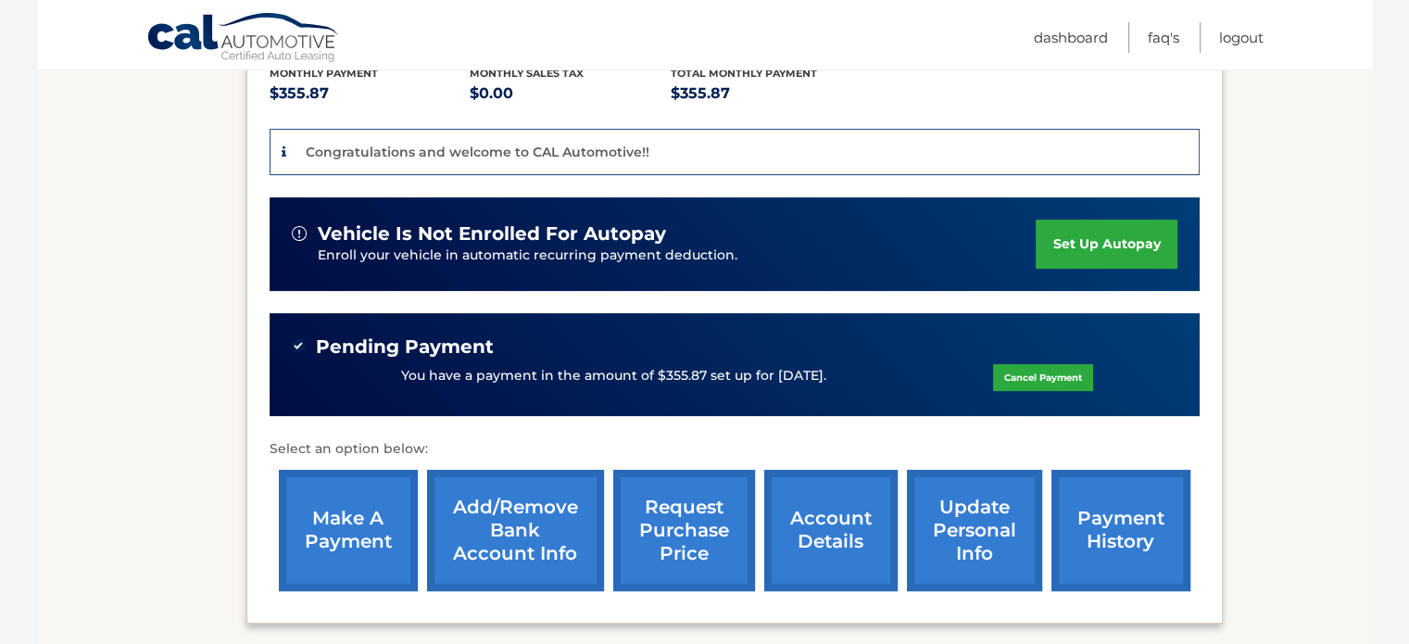
click at [1122, 548] on link "payment history" at bounding box center [1120, 530] width 139 height 121
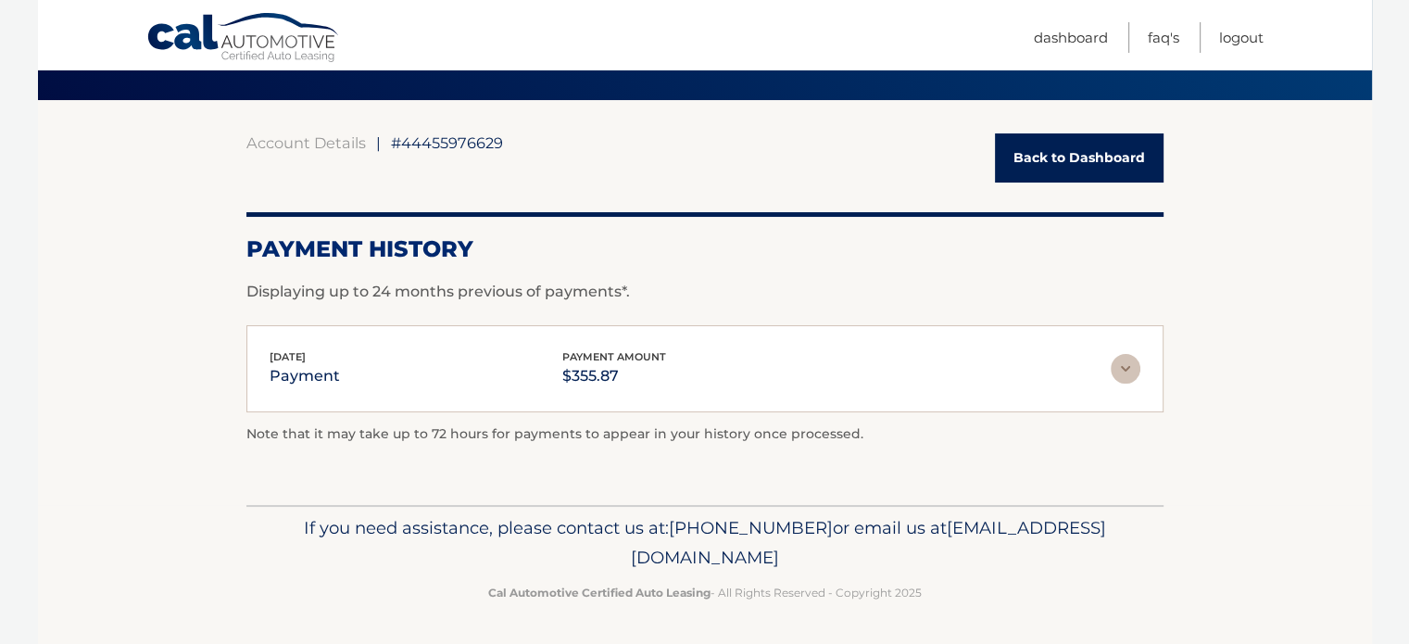
scroll to position [30, 0]
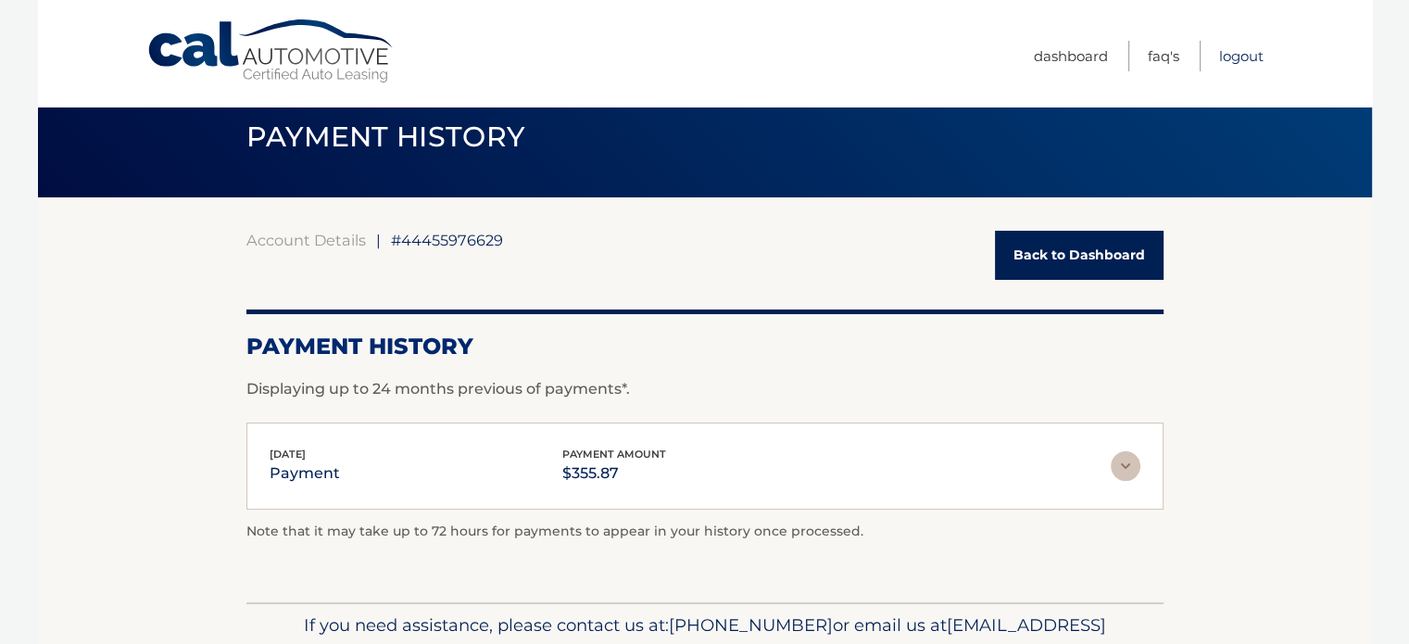
click at [1249, 57] on link "Logout" at bounding box center [1241, 56] width 44 height 31
